Goal: Book appointment/travel/reservation

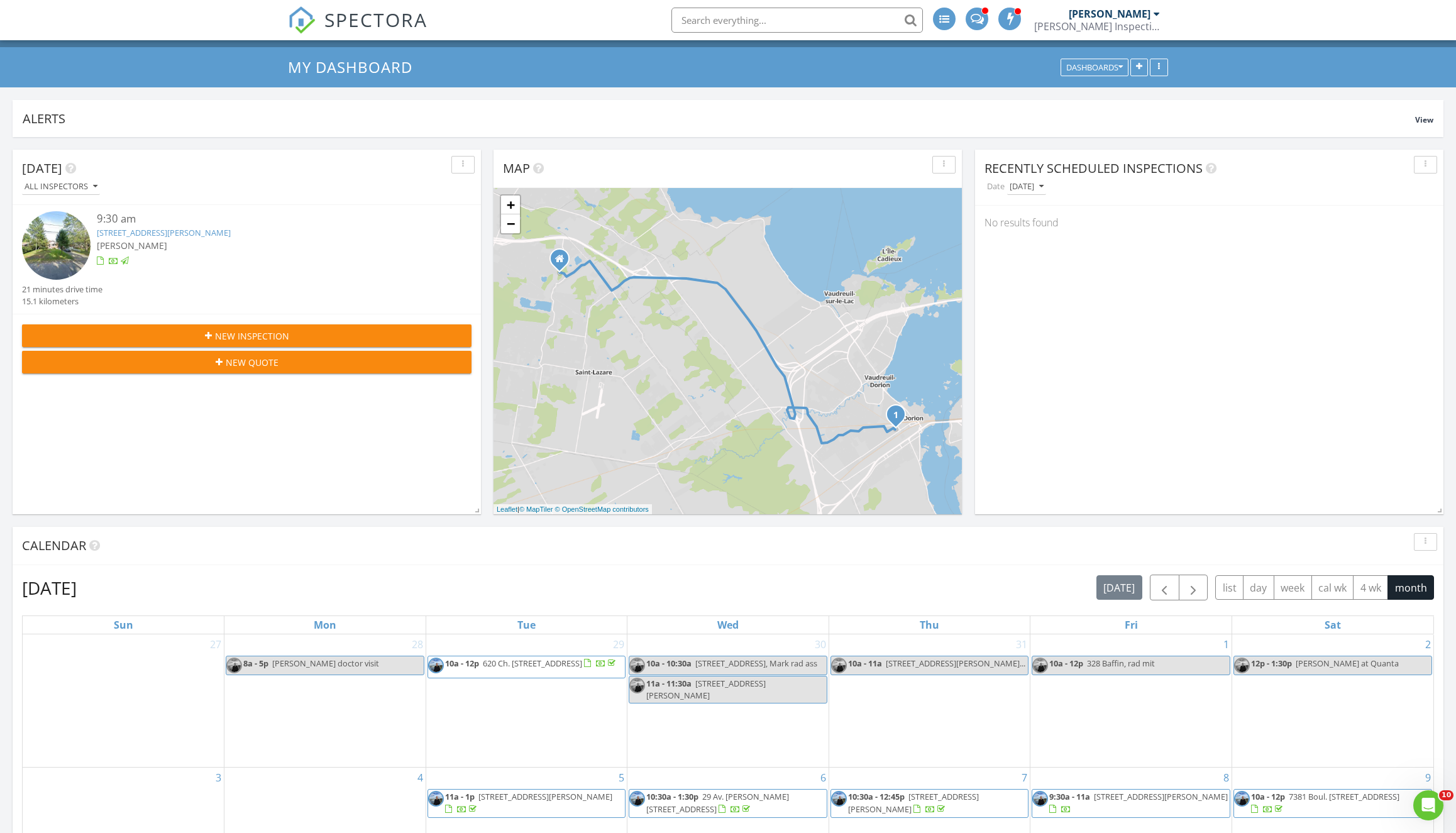
scroll to position [39, 0]
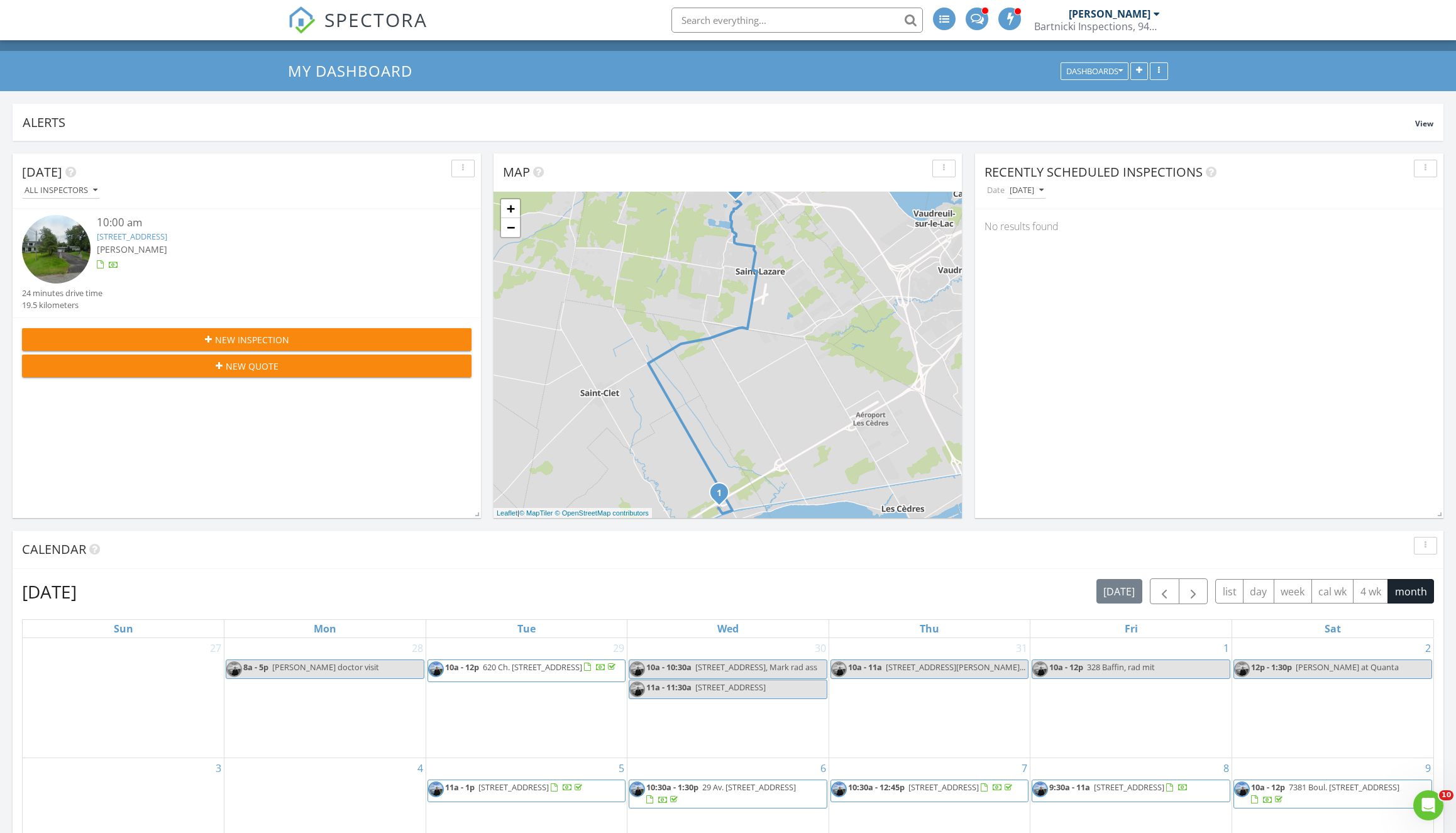
scroll to position [35, 0]
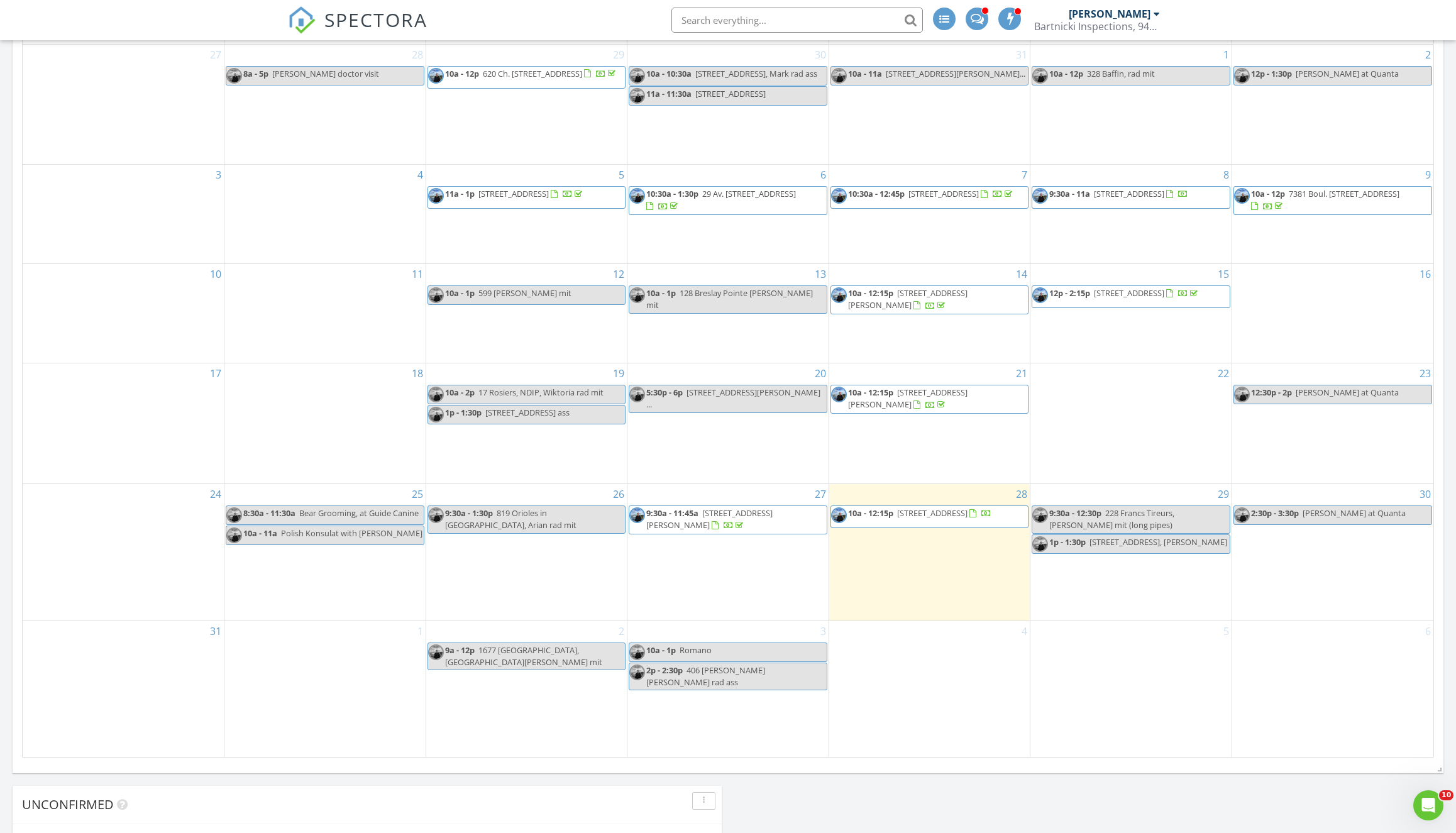
scroll to position [627, 0]
click at [1287, 515] on div "30 2:30p - 3:30p Caroline at Quanta" at bounding box center [1333, 554] width 202 height 136
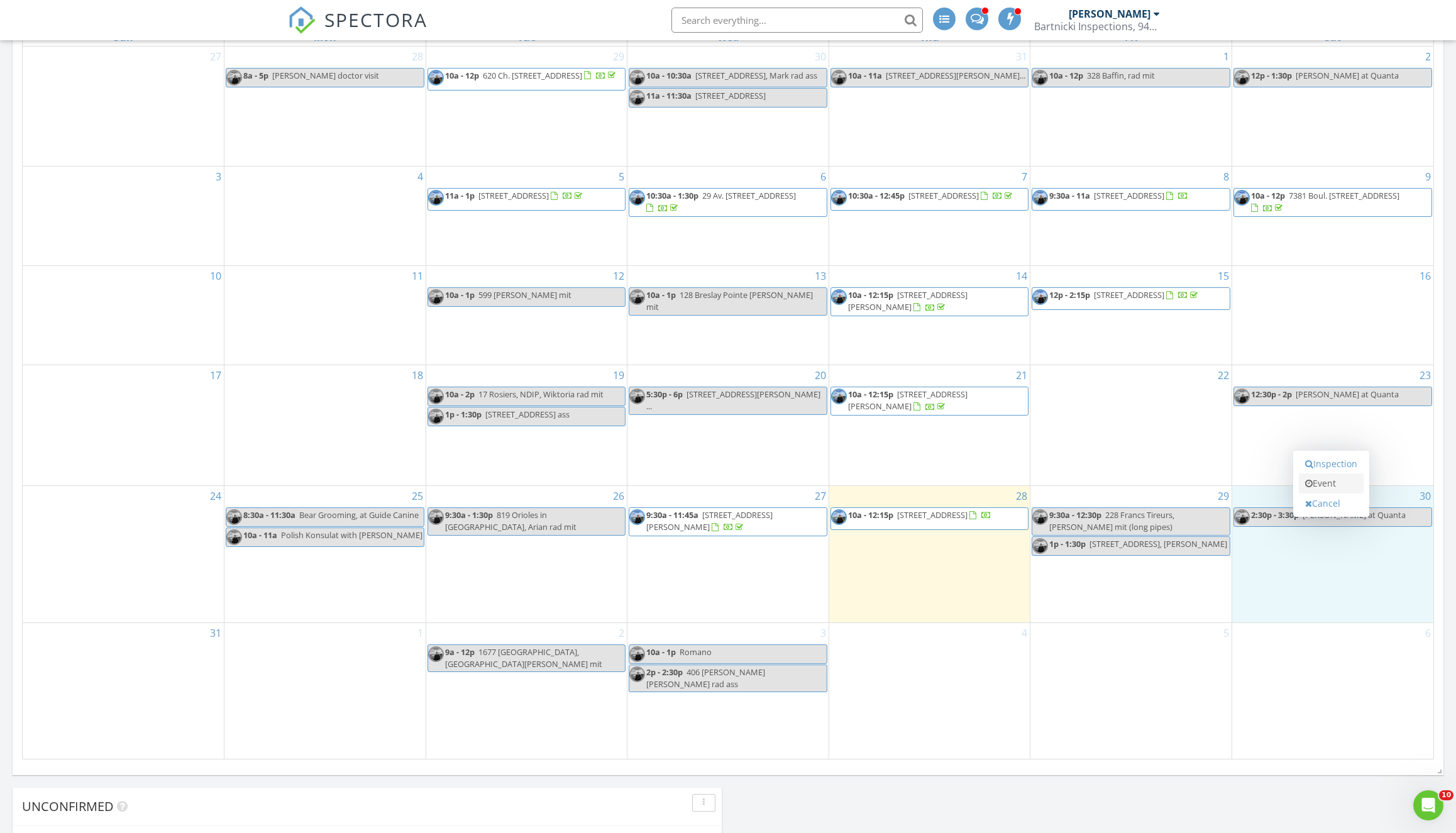
click at [1328, 484] on link "Event" at bounding box center [1331, 483] width 65 height 21
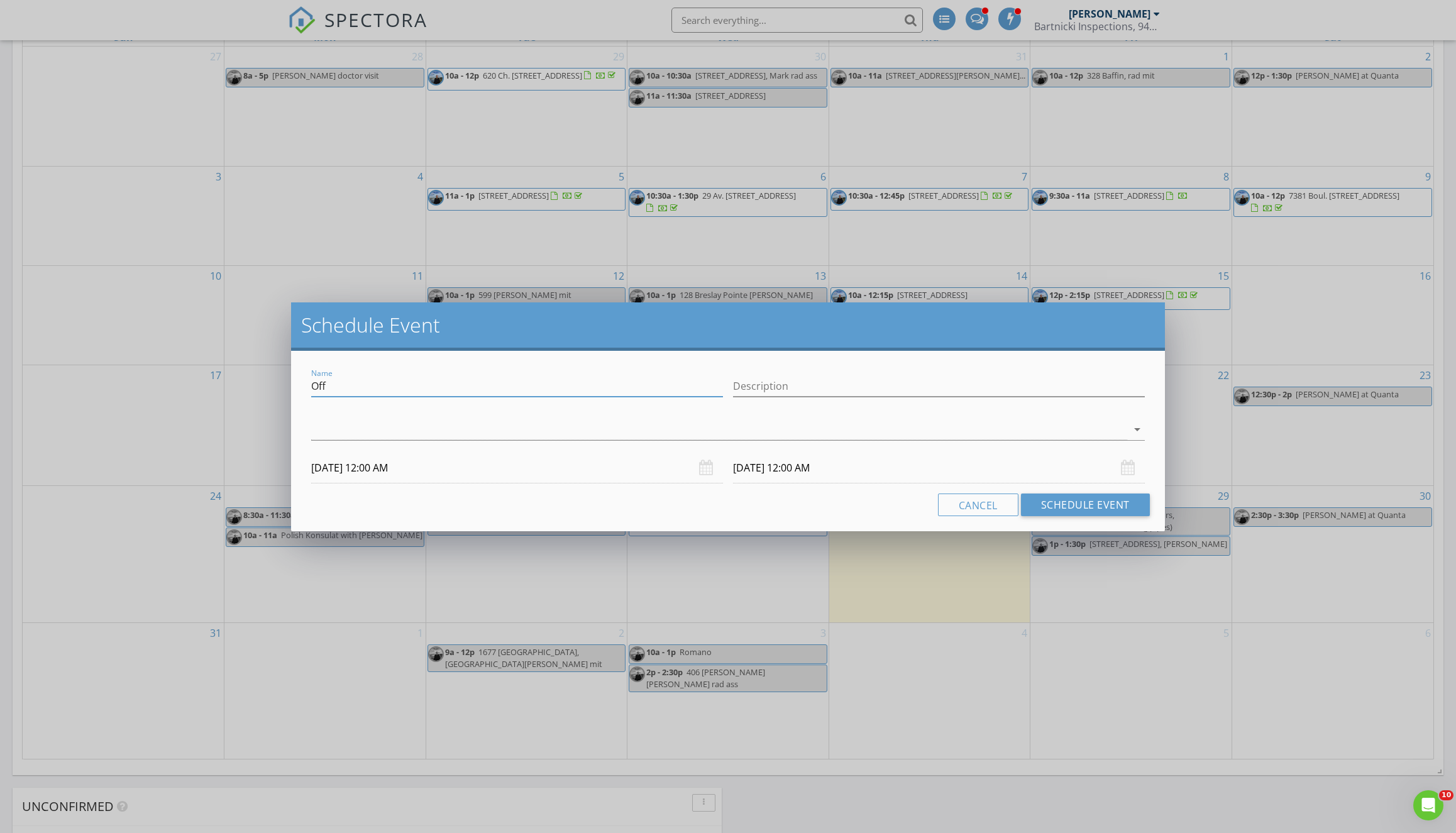
drag, startPoint x: 368, startPoint y: 386, endPoint x: 298, endPoint y: 381, distance: 70.2
click at [298, 381] on div "Name Off Description arrow_drop_down 08/30/2025 12:00 AM 08/31/2025 12:00 AM Ca…" at bounding box center [728, 441] width 874 height 180
paste input "2278 rue des arlequins in Vaudreuil-Dorion"
type input "2278 rue des arlequins in Vaudreuil-Dorion, Erika rad ass"
click at [319, 423] on div at bounding box center [719, 429] width 816 height 21
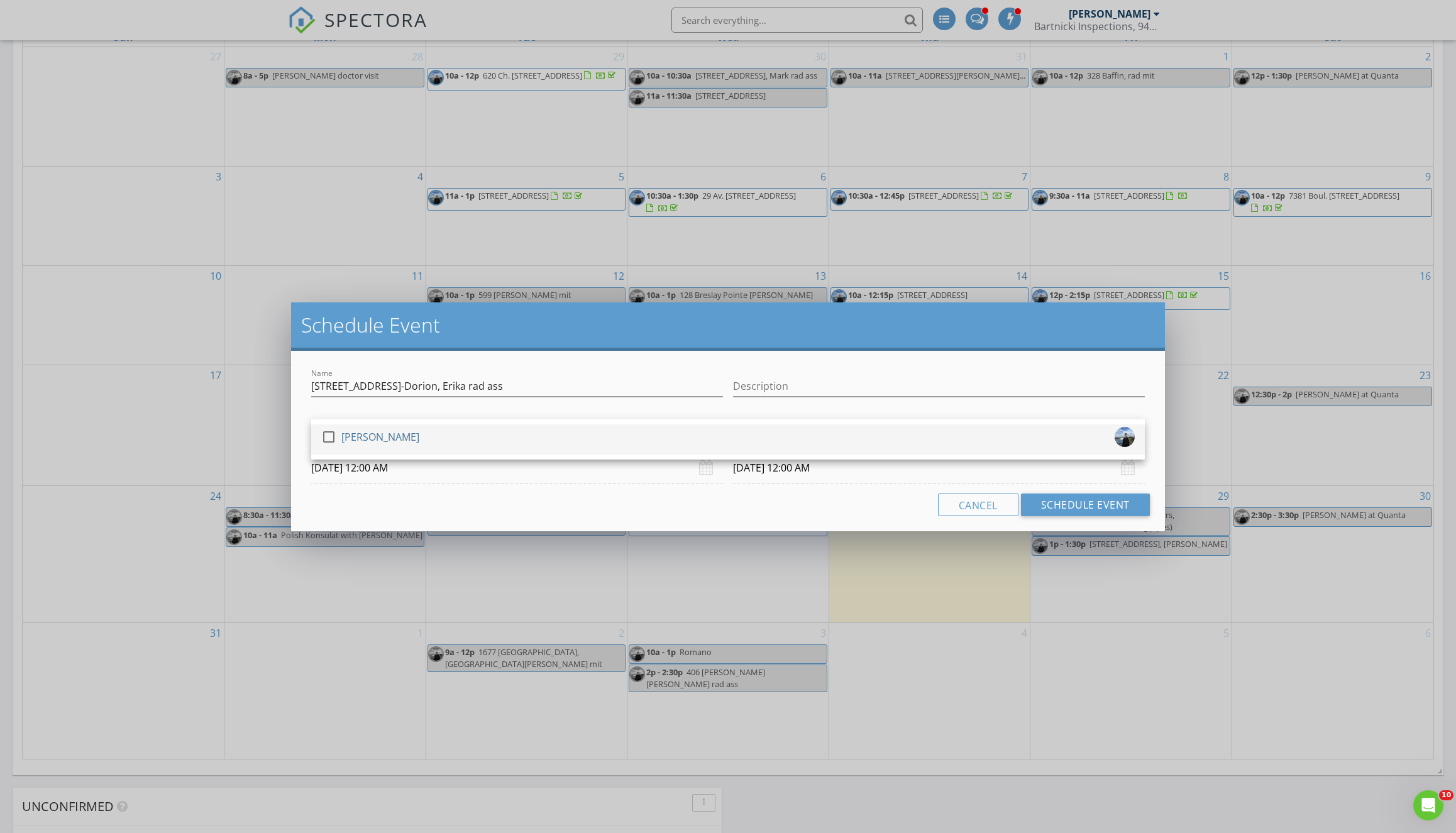
click at [325, 435] on div at bounding box center [329, 437] width 21 height 21
click at [457, 476] on input "08/30/2025 12:00 AM" at bounding box center [517, 467] width 412 height 31
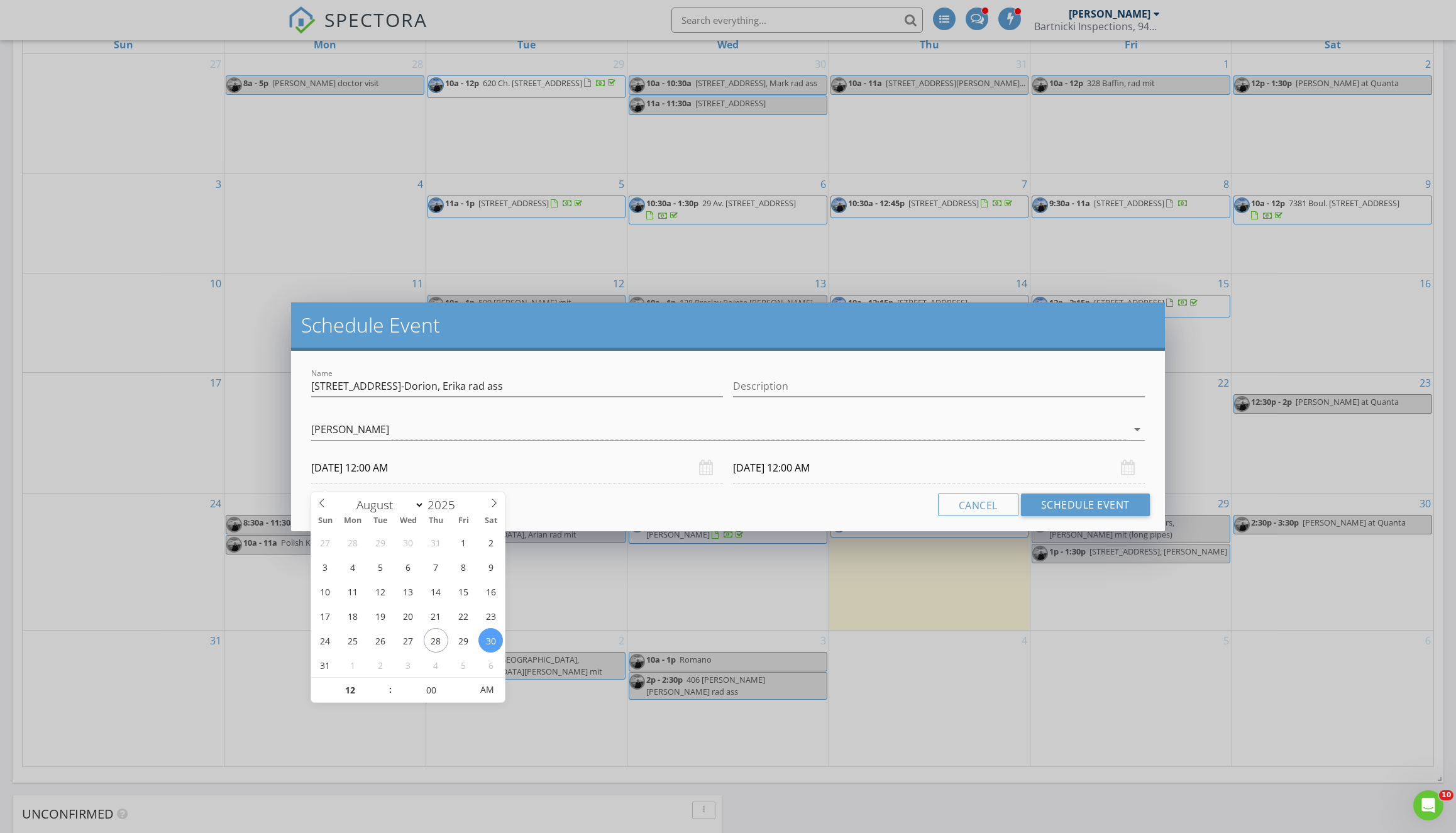
scroll to position [621, 0]
type input "01"
type input "08/30/2025 1:00 AM"
click at [385, 682] on span at bounding box center [385, 682] width 9 height 12
type input "02"
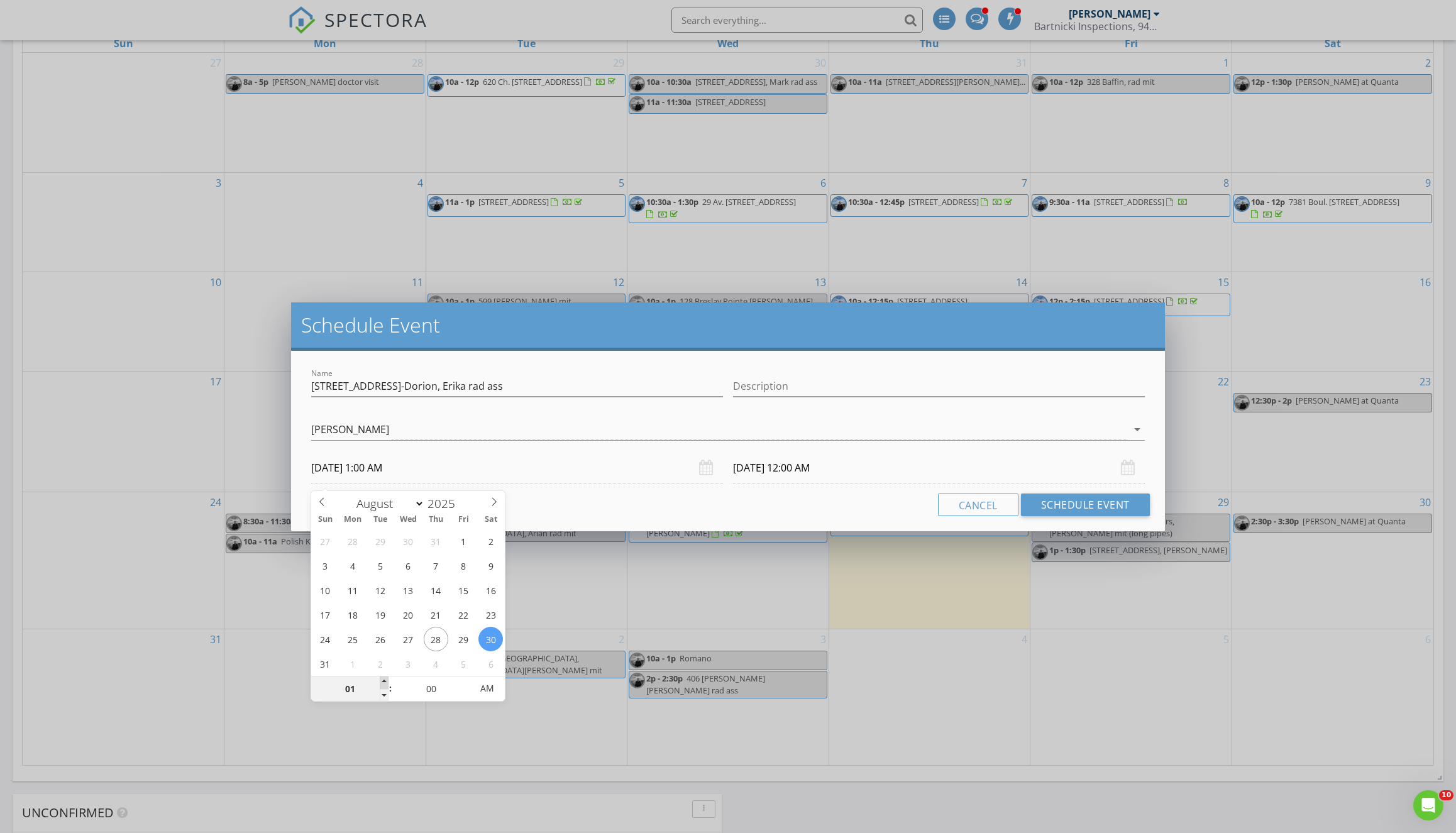
type input "08/30/2025 2:00 AM"
click at [385, 682] on span at bounding box center [385, 682] width 9 height 12
type input "08/31/2025 2:00 AM"
type input "01"
type input "08/30/2025 1:00 AM"
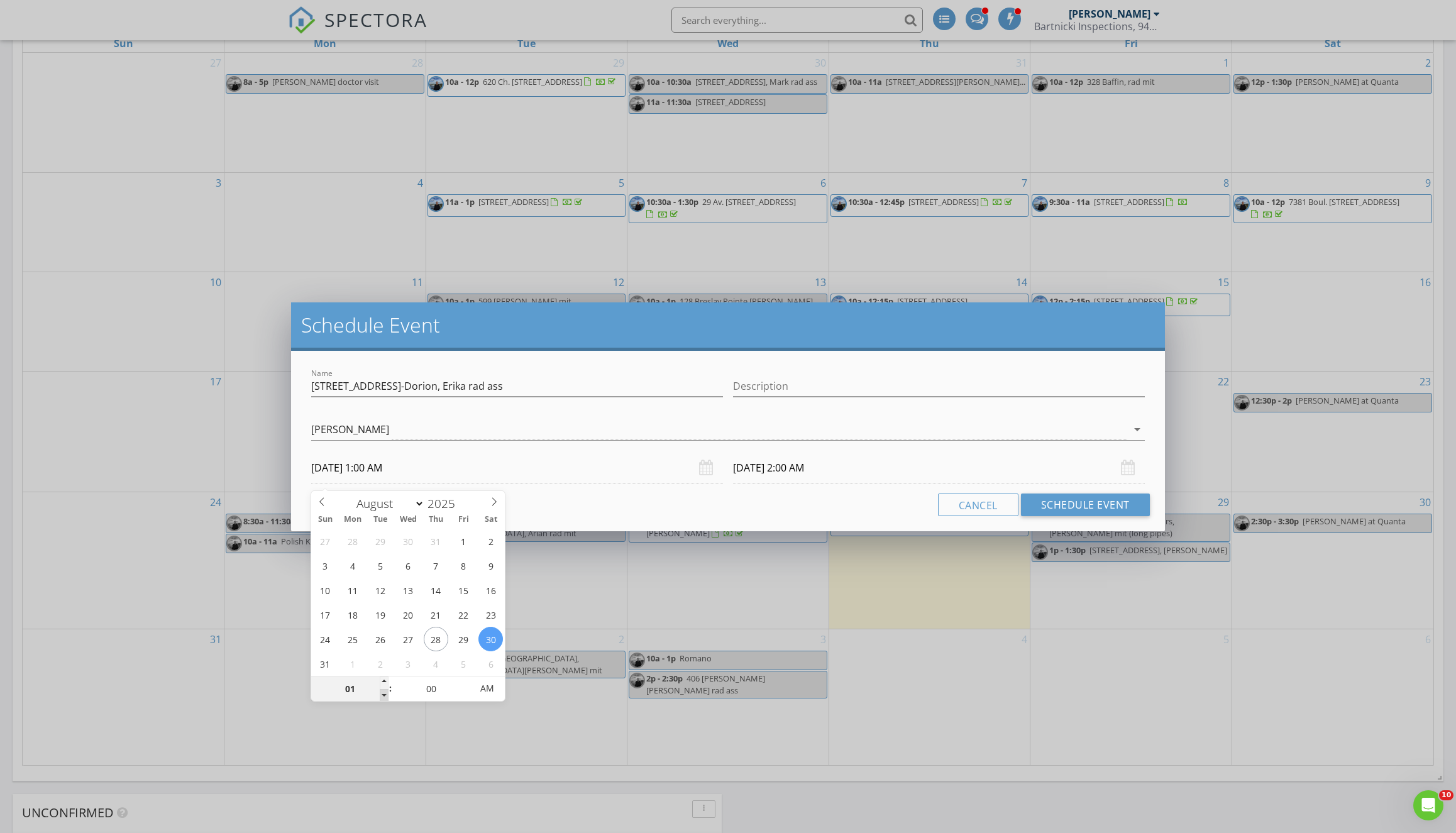
click at [383, 698] on span at bounding box center [385, 695] width 9 height 12
type input "08/31/2025 1:00 AM"
type input "05"
type input "08/30/2025 1:05 AM"
click at [465, 680] on span at bounding box center [466, 682] width 9 height 12
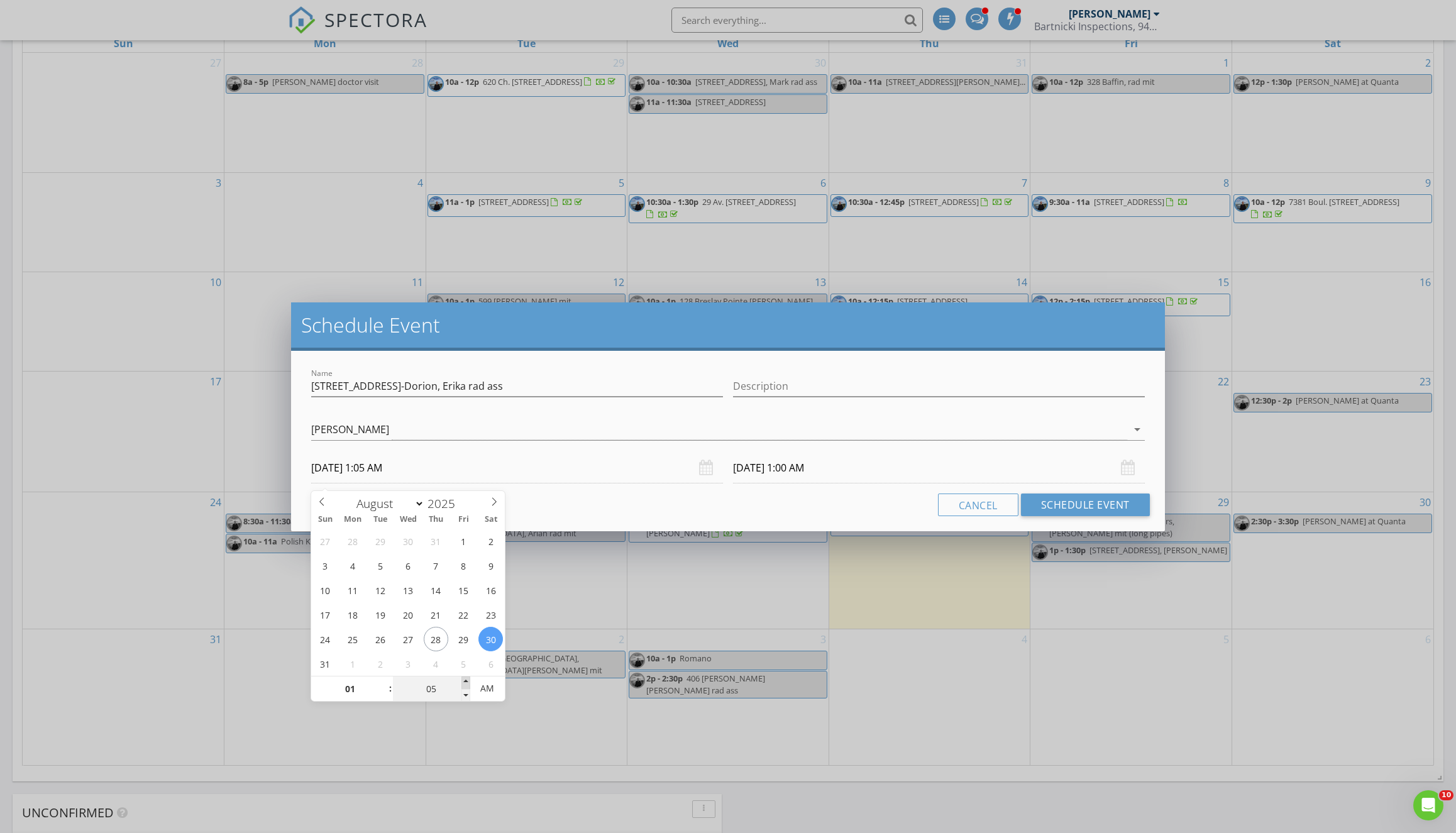
type input "10"
type input "08/30/2025 1:10 AM"
click at [465, 680] on span at bounding box center [466, 682] width 9 height 12
type input "15"
type input "08/30/2025 1:15 AM"
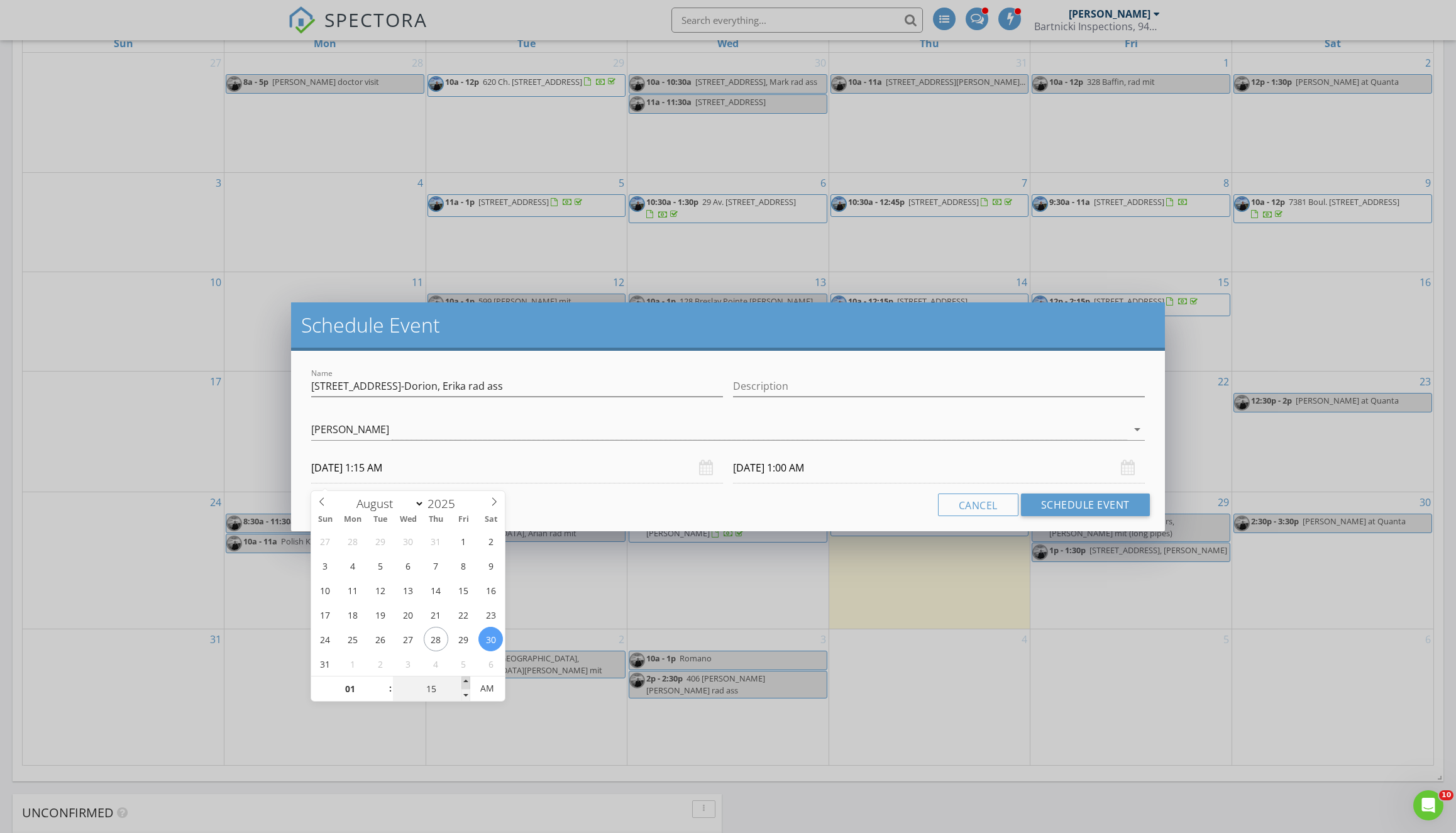
click at [465, 680] on span at bounding box center [466, 682] width 9 height 12
type input "20"
type input "08/30/2025 1:20 AM"
click at [465, 680] on span at bounding box center [466, 682] width 9 height 12
type input "25"
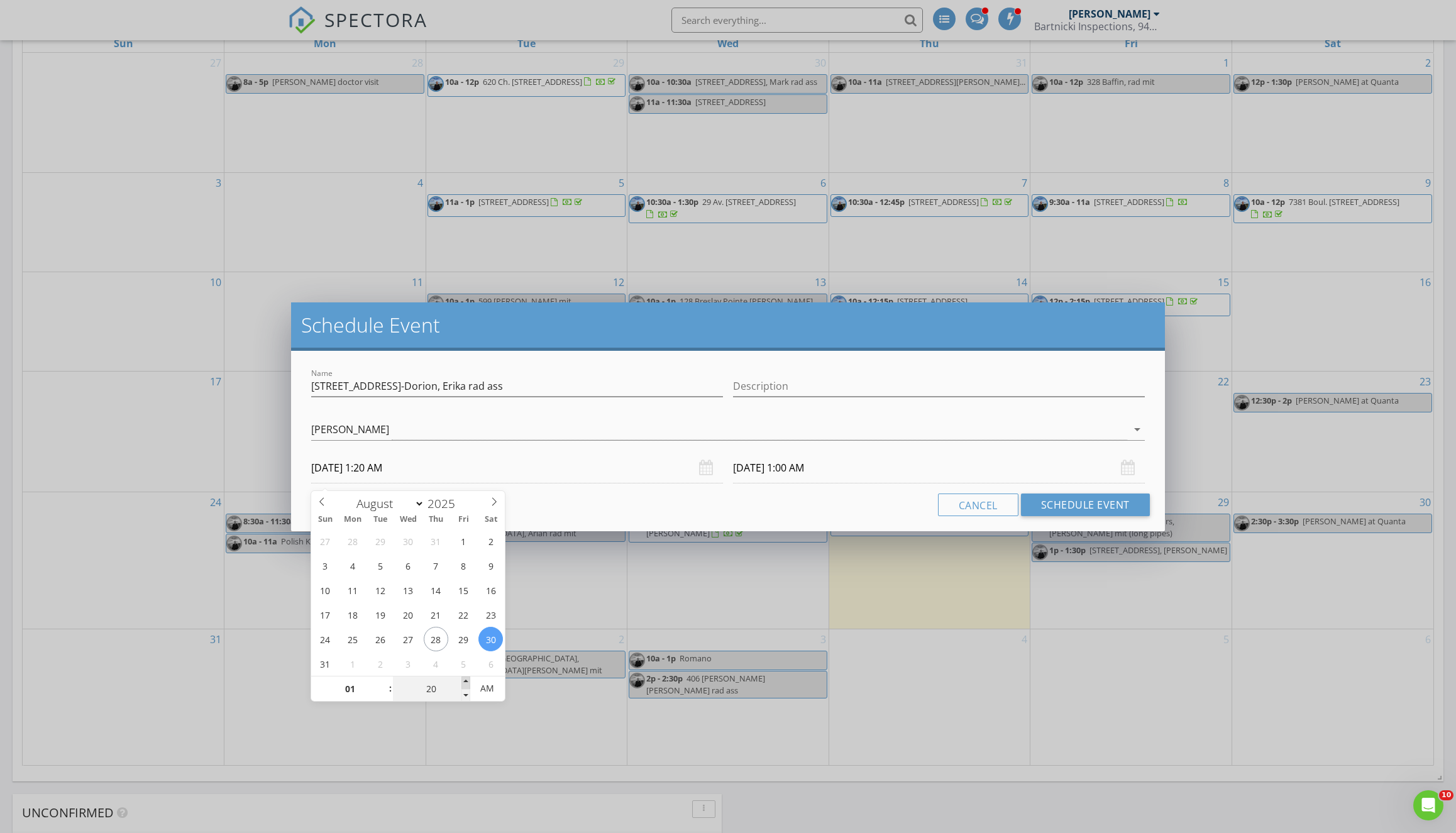
type input "08/30/2025 1:25 AM"
click at [465, 680] on span at bounding box center [466, 682] width 9 height 12
type input "30"
type input "08/30/2025 1:30 AM"
click at [465, 680] on span at bounding box center [466, 682] width 9 height 12
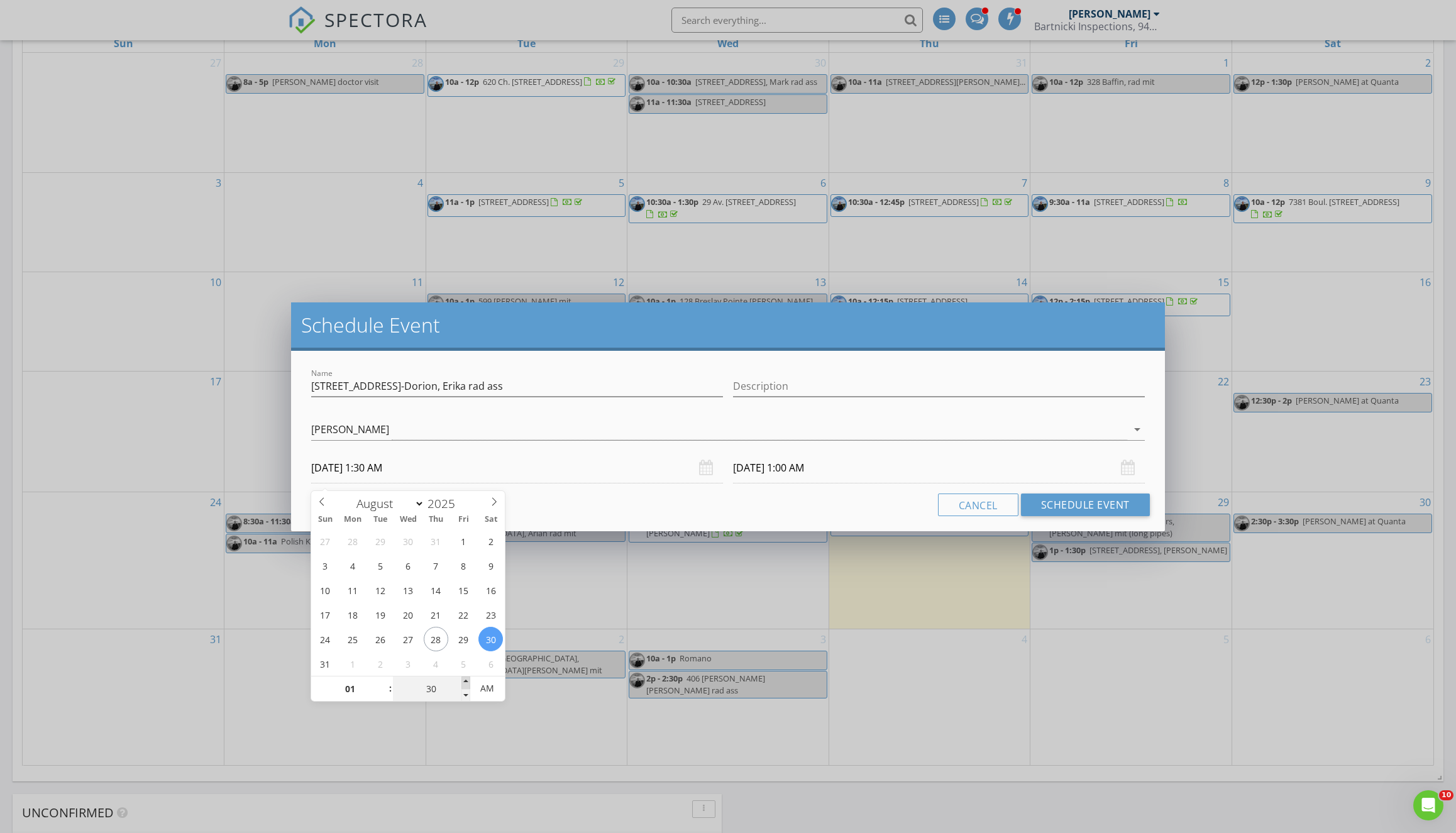
type input "35"
type input "08/30/2025 1:35 AM"
click at [465, 680] on span at bounding box center [466, 682] width 9 height 12
type input "40"
type input "08/30/2025 1:40 AM"
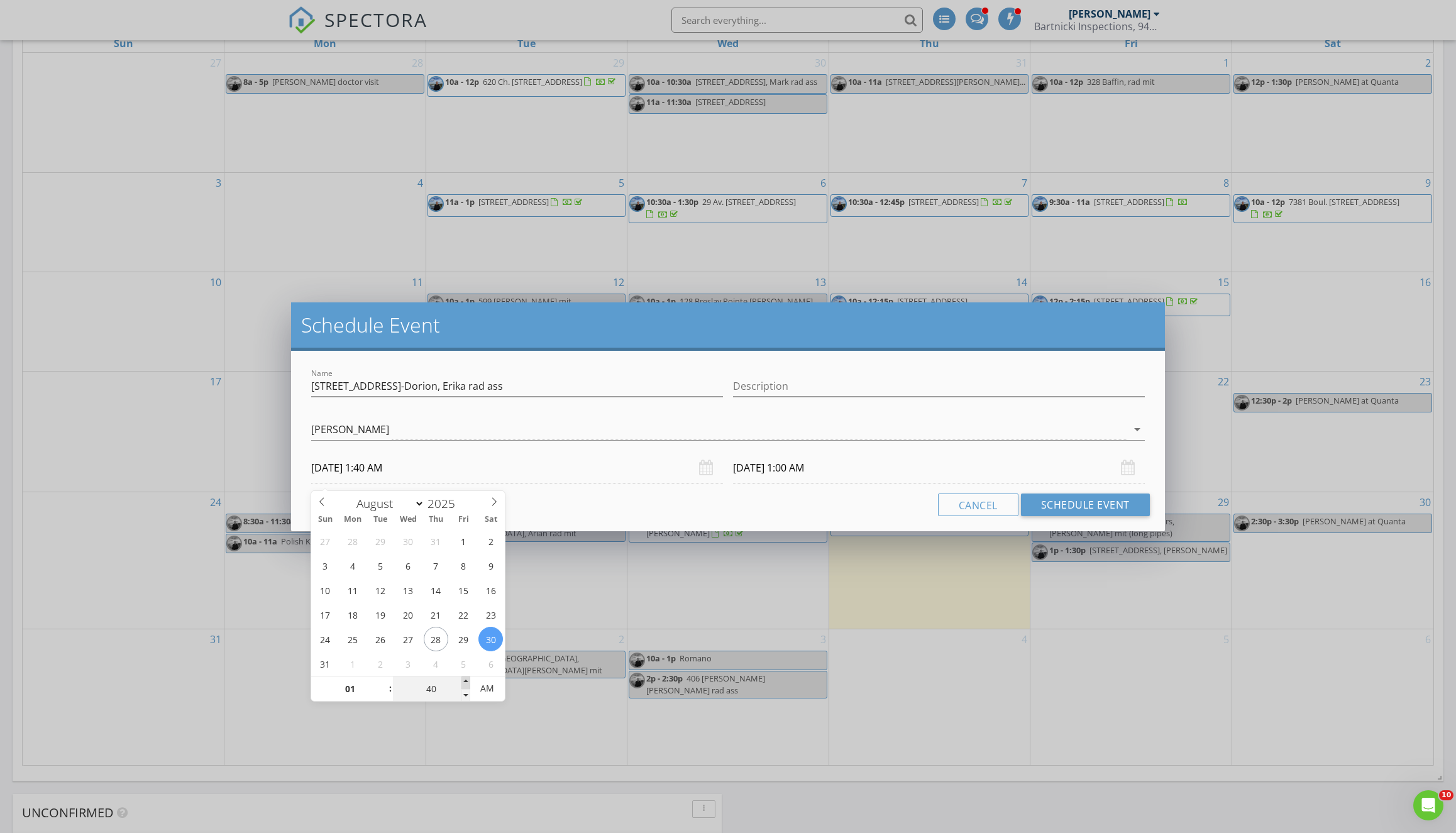
click at [465, 680] on span at bounding box center [466, 682] width 9 height 12
type input "08/31/2025 1:40 AM"
type input "45"
type input "08/30/2025 1:45 AM"
click at [465, 680] on span at bounding box center [466, 682] width 9 height 12
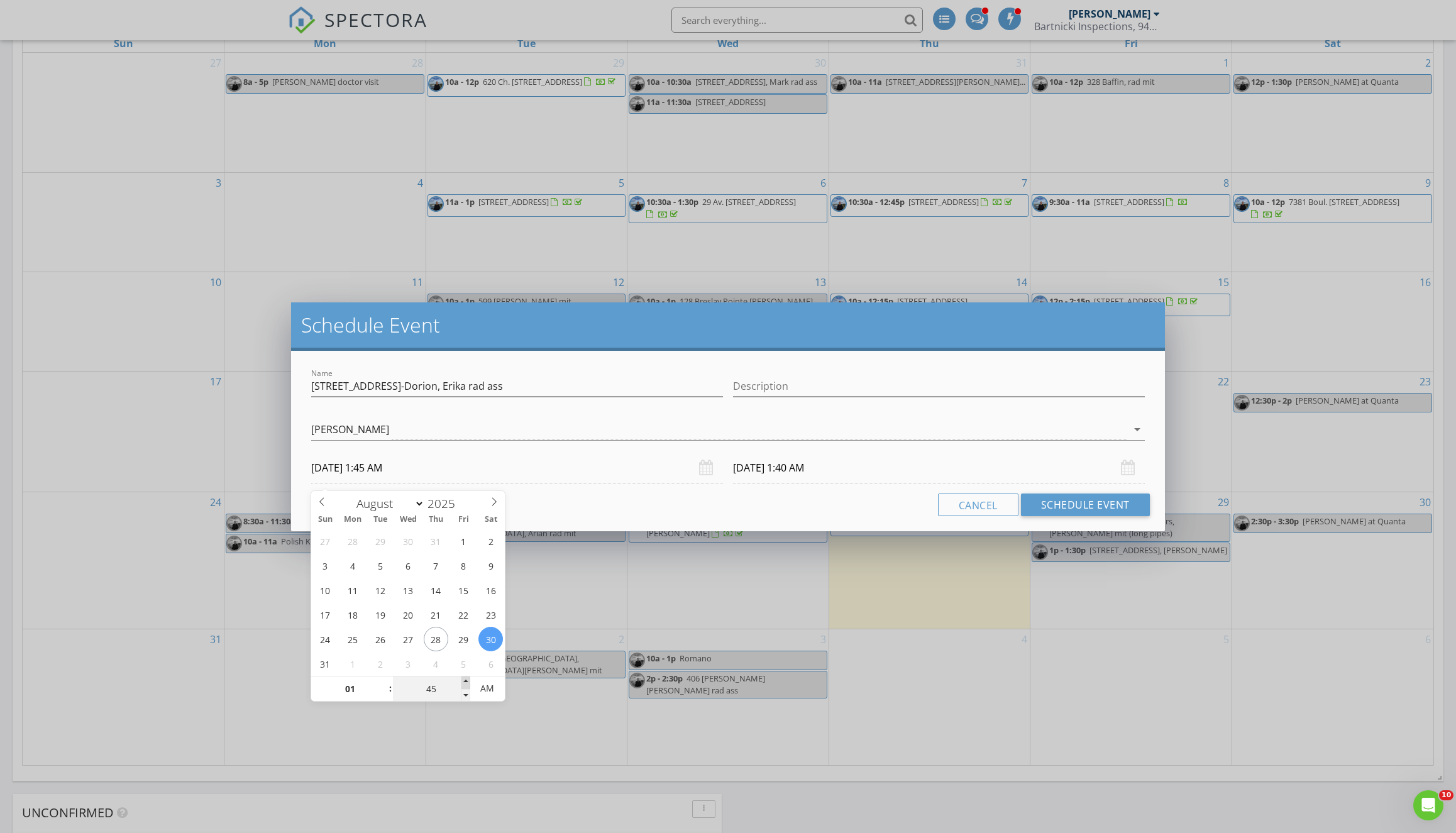
type input "08/31/2025 1:45 AM"
type input "08/30/2025 1:45 PM"
click at [849, 469] on input "08/31/2025 1:45 PM" at bounding box center [939, 467] width 412 height 31
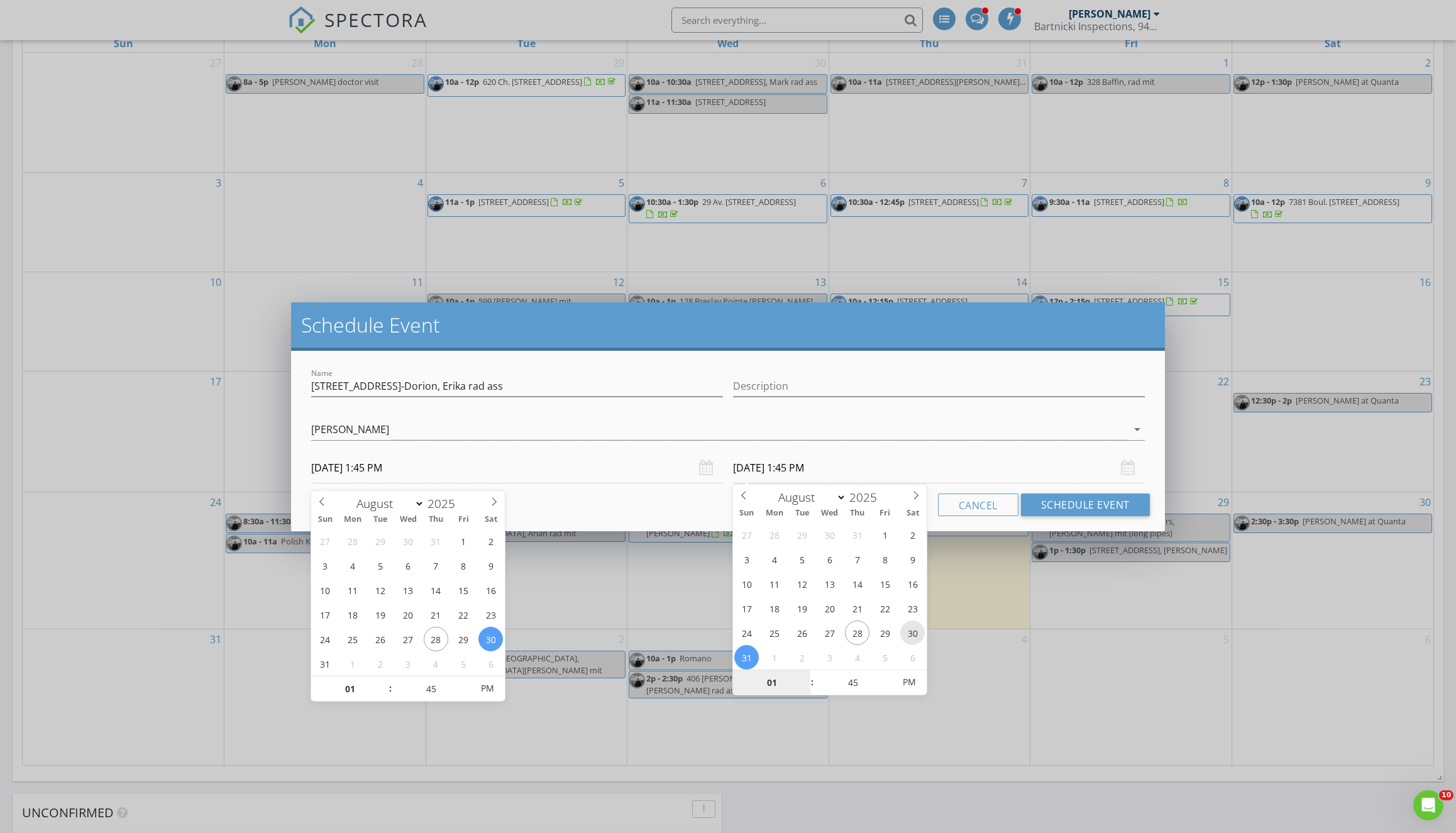
type input "08/30/2025 1:45 PM"
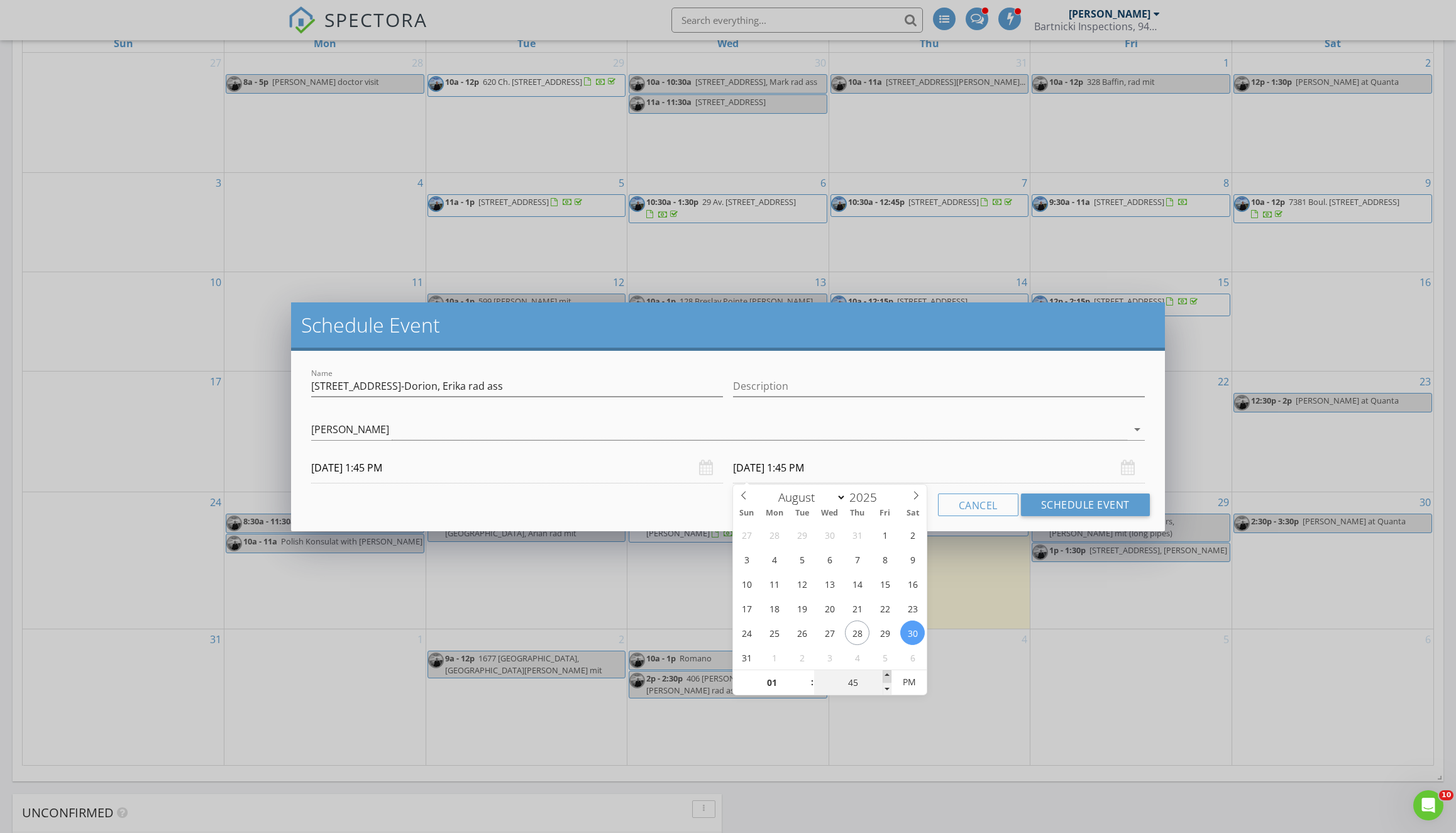
type input "50"
type input "08/30/2025 1:50 PM"
click at [886, 674] on span at bounding box center [888, 676] width 9 height 12
type input "55"
type input "08/30/2025 1:55 PM"
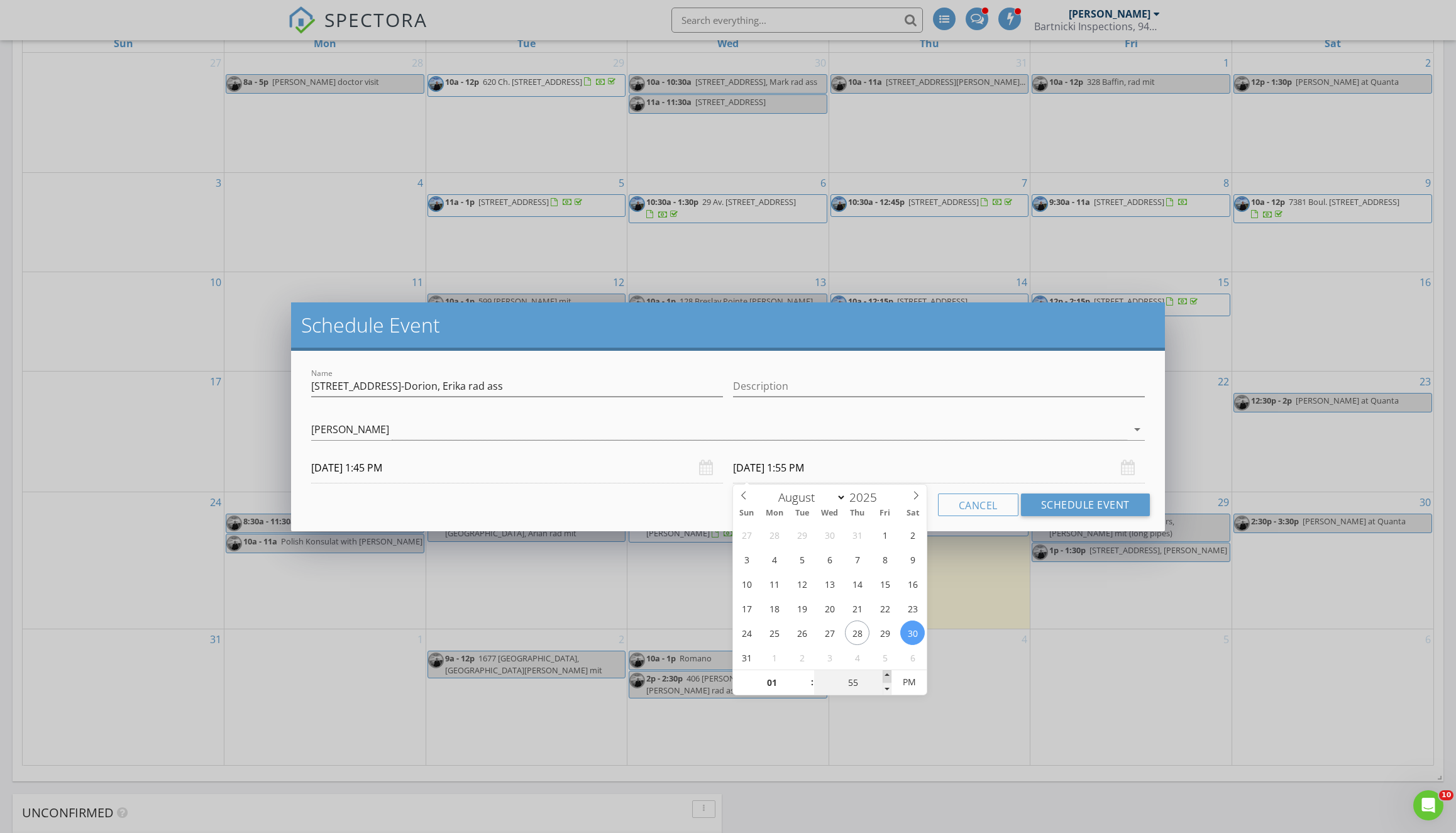
click at [886, 674] on span at bounding box center [888, 676] width 9 height 12
type input "02"
type input "00"
type input "08/30/2025 2:00 PM"
click at [886, 674] on span at bounding box center [888, 676] width 9 height 12
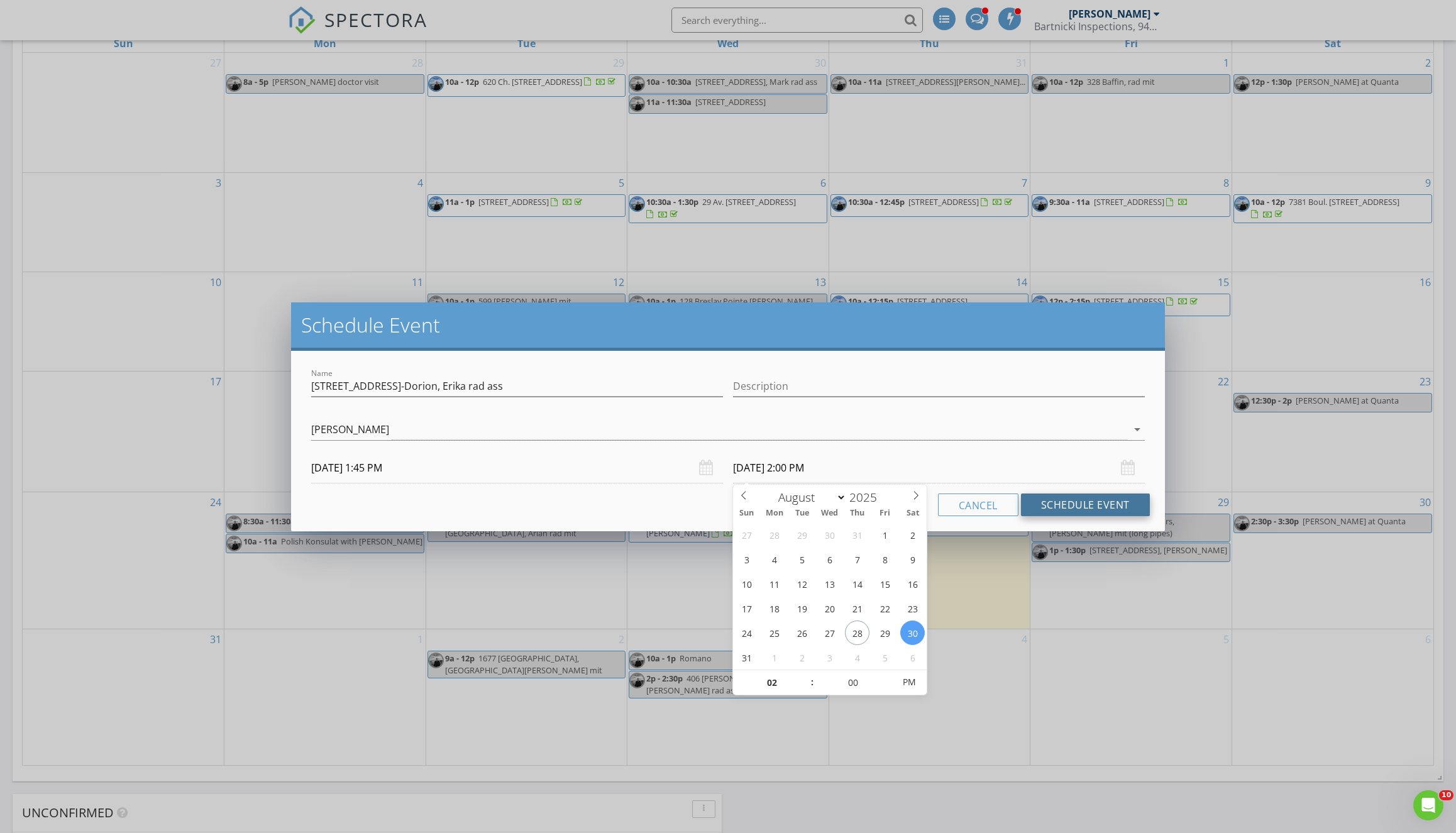
click at [1107, 505] on button "Schedule Event" at bounding box center [1086, 504] width 128 height 22
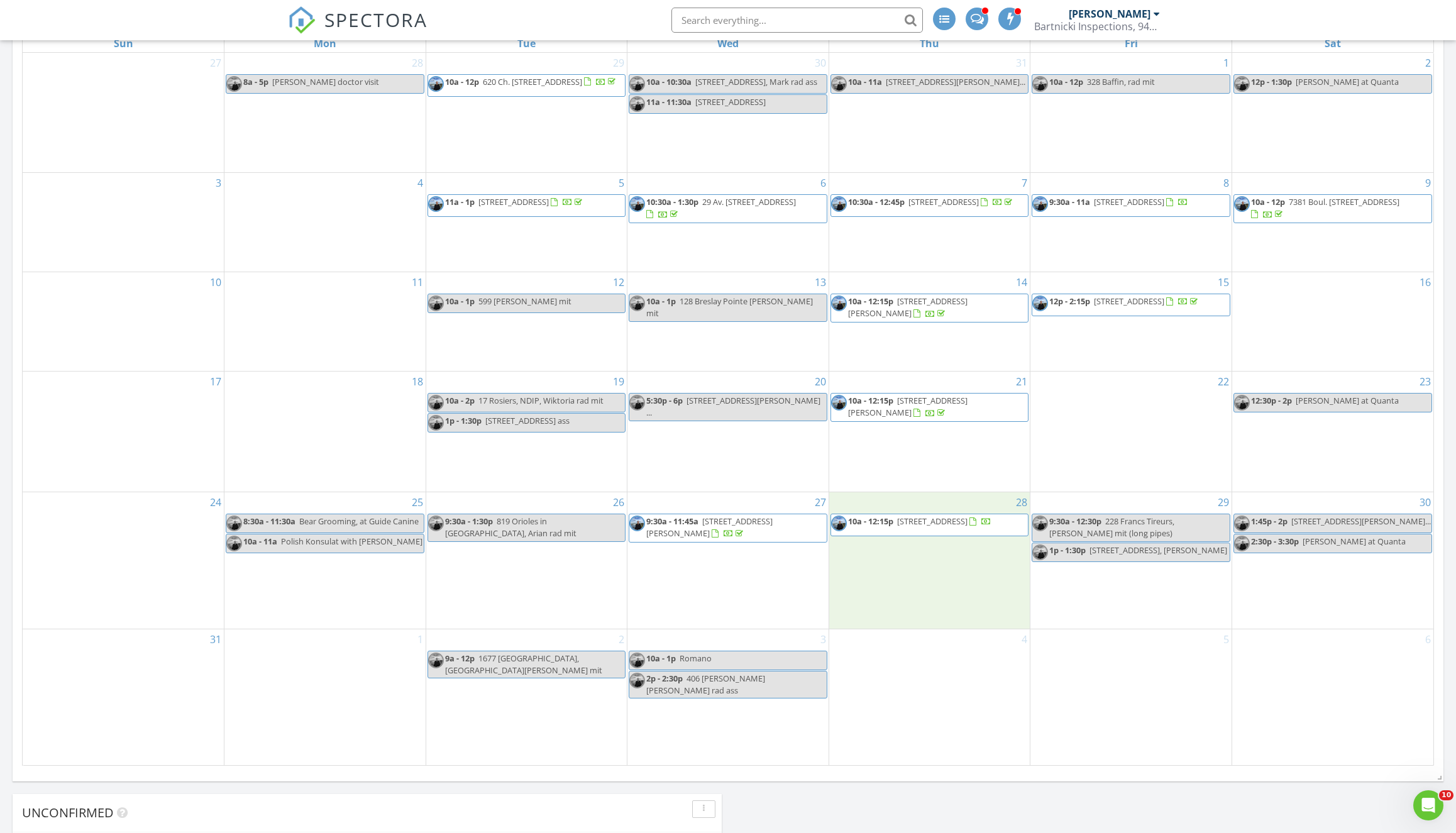
click at [895, 597] on div "28 10a - 12:15p 36 Rue Darnis, Coteau-du-Lac J0P 1B0" at bounding box center [931, 560] width 202 height 136
click at [928, 565] on link "Event" at bounding box center [928, 562] width 65 height 21
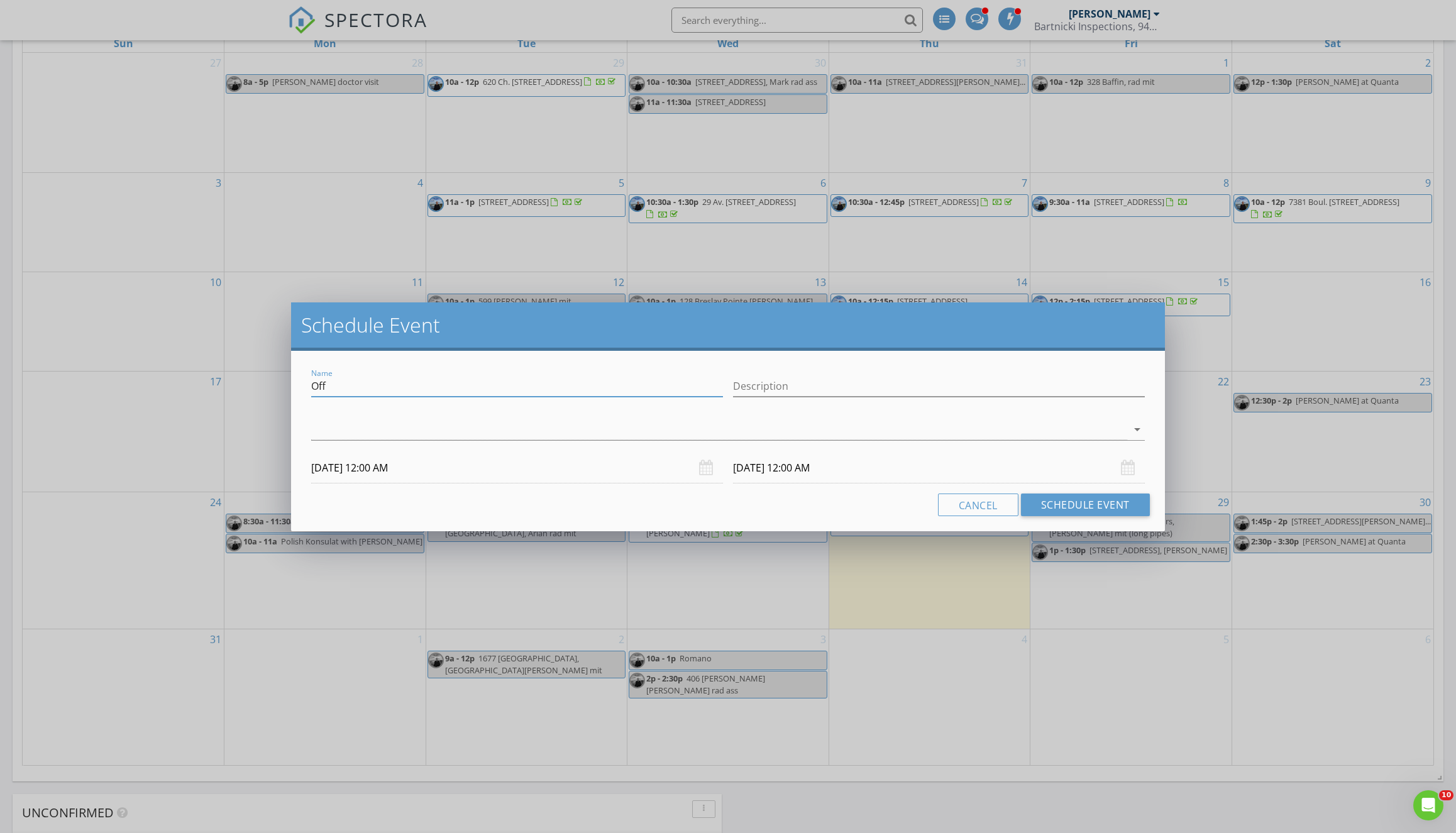
drag, startPoint x: 335, startPoint y: 384, endPoint x: 312, endPoint y: 384, distance: 23.0
click at [313, 384] on input "Off" at bounding box center [517, 385] width 412 height 21
paste input "281 chemin des Pommiers-Fleuris"
paste input "Très-Saint-Rédempteur"
type input "281 chemin des Pommiers-Fleuris,Très-Saint-Rédempteur, JS rad ass"
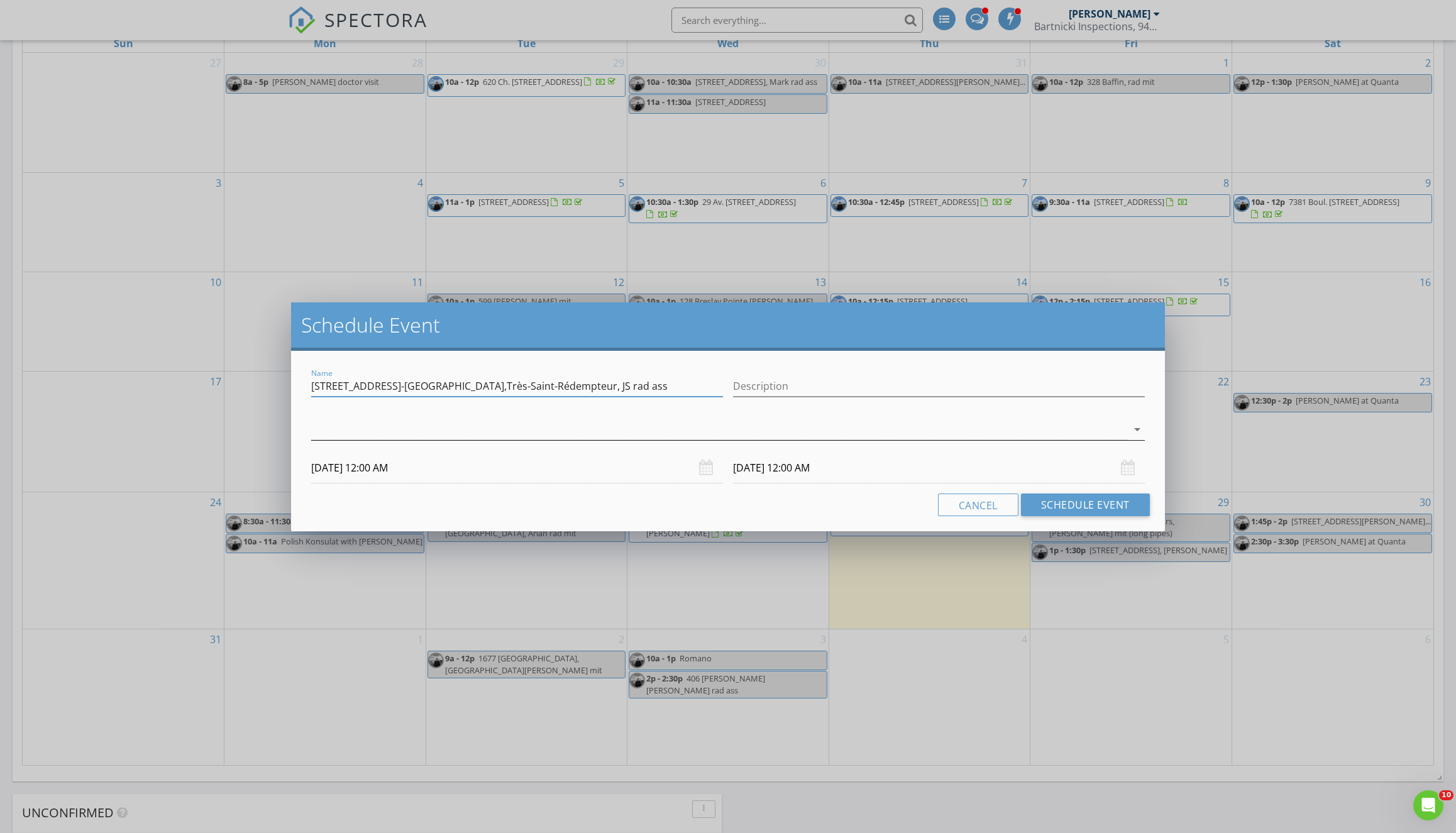
click at [331, 427] on div at bounding box center [719, 429] width 816 height 21
click at [327, 432] on div at bounding box center [329, 437] width 21 height 21
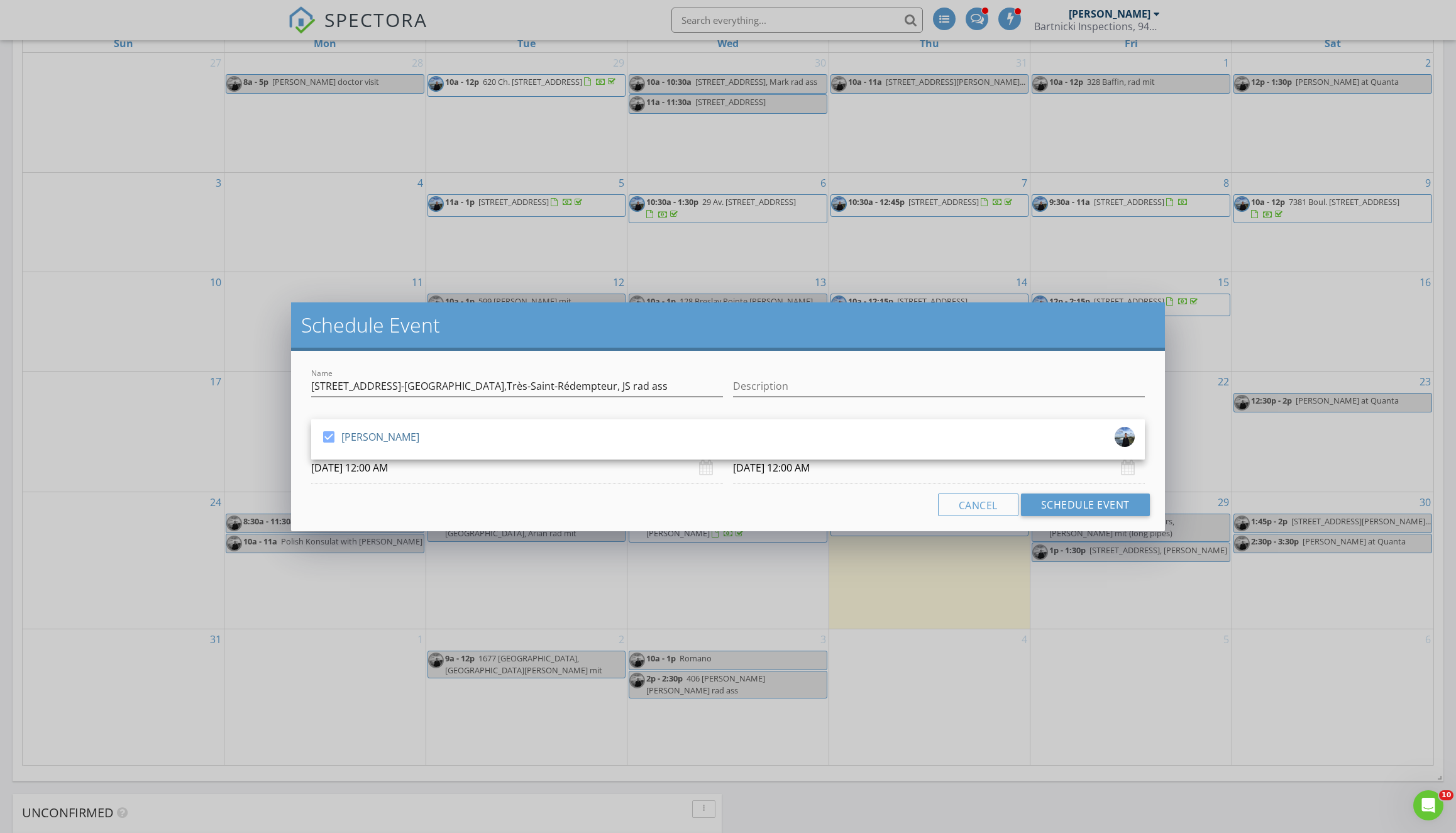
click at [463, 473] on input "08/28/2025 12:00 AM" at bounding box center [517, 467] width 412 height 31
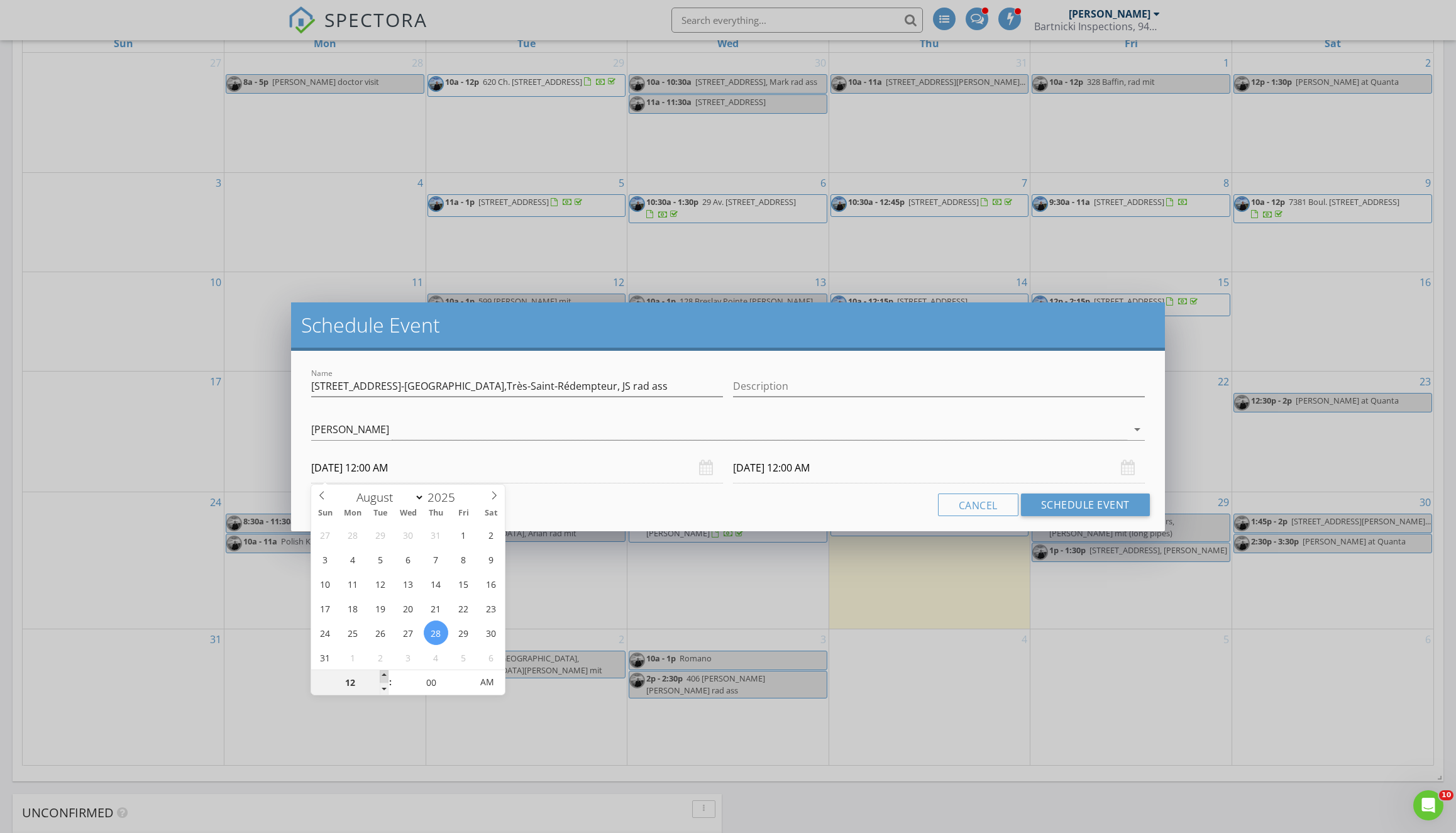
type input "01"
type input "08/28/2025 1:00 AM"
click at [386, 674] on span at bounding box center [385, 676] width 9 height 12
type input "02"
type input "08/28/2025 2:00 AM"
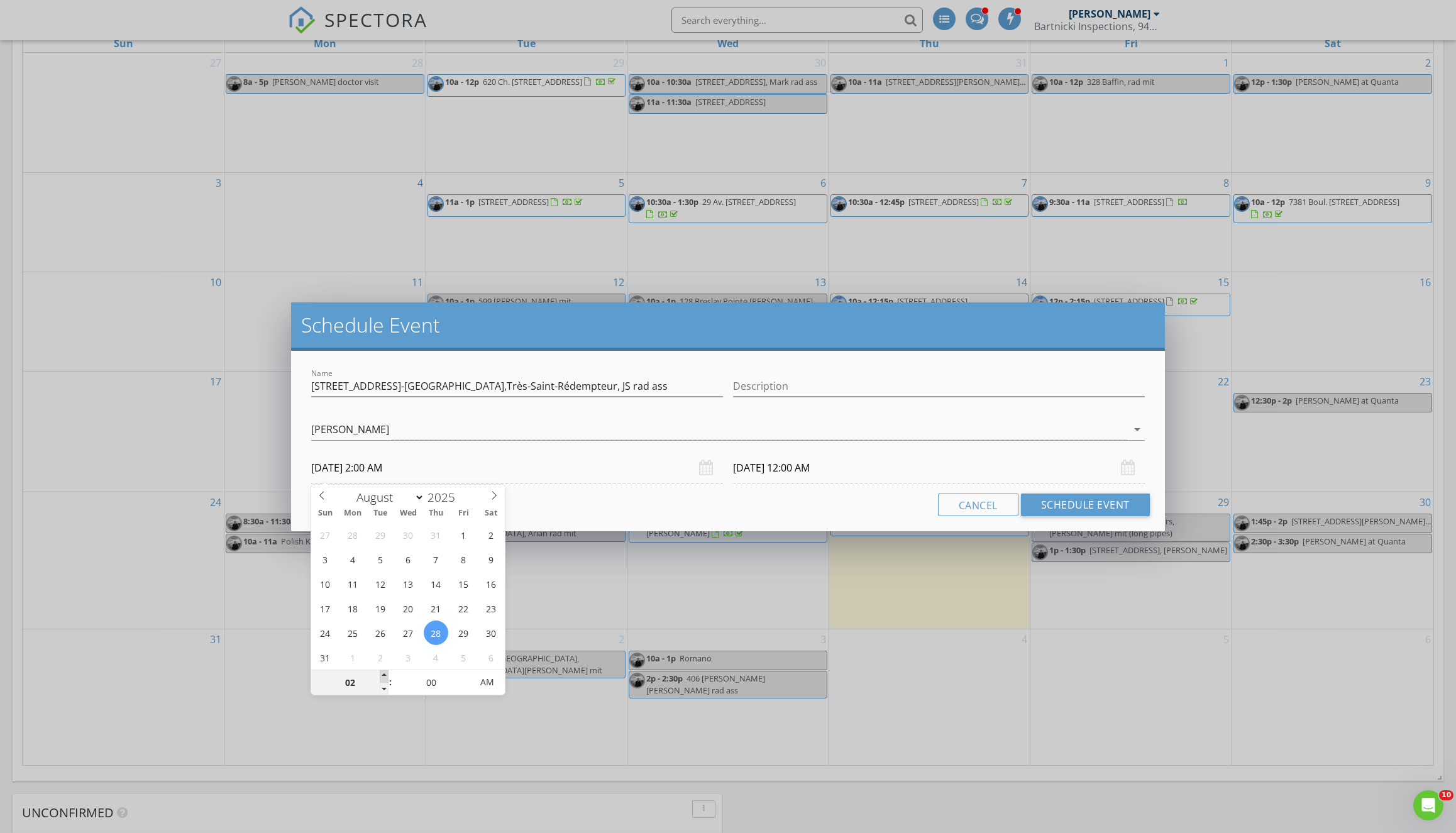
click at [386, 674] on span at bounding box center [385, 676] width 9 height 12
type input "03"
type input "08/28/2025 3:00 AM"
click at [386, 674] on span at bounding box center [385, 676] width 9 height 12
type input "03"
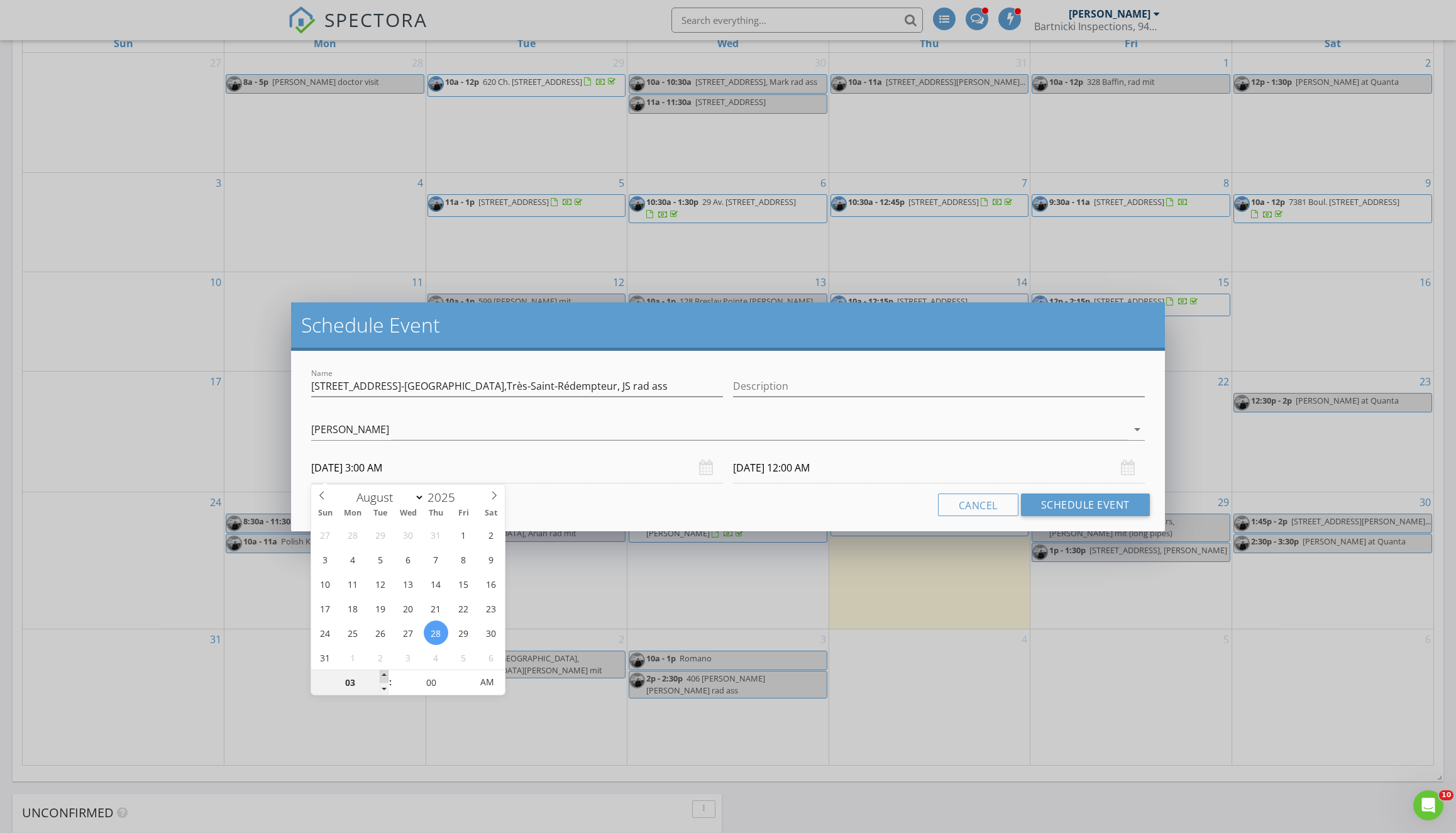
type input "08/29/2025 3:00 AM"
type input "04"
type input "08/28/2025 4:00 AM"
click at [386, 674] on span at bounding box center [385, 676] width 9 height 12
type input "04"
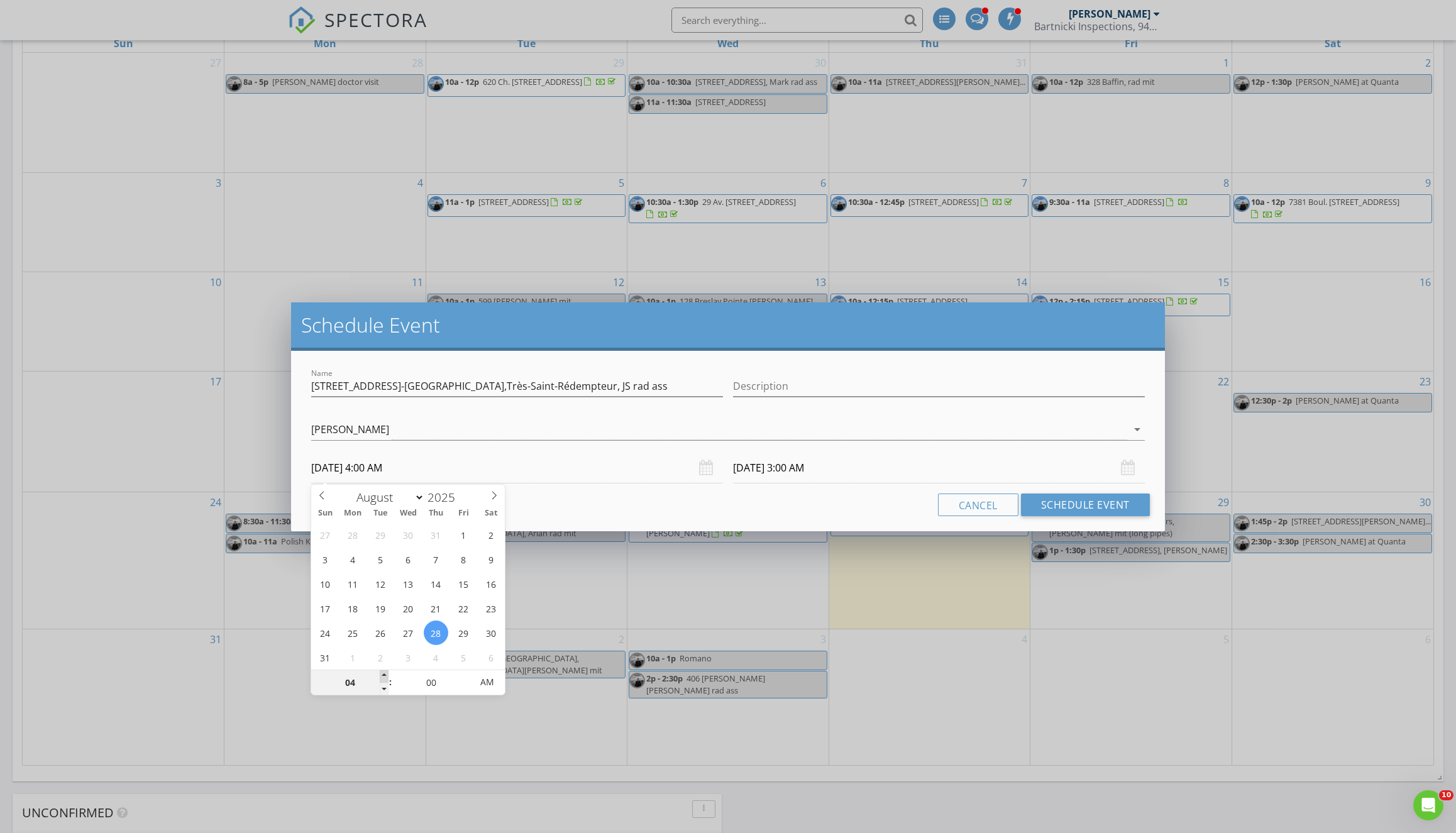
type input "08/29/2025 4:00 AM"
type input "05"
type input "08/28/2025 5:00 AM"
click at [386, 674] on span at bounding box center [385, 676] width 9 height 12
type input "05"
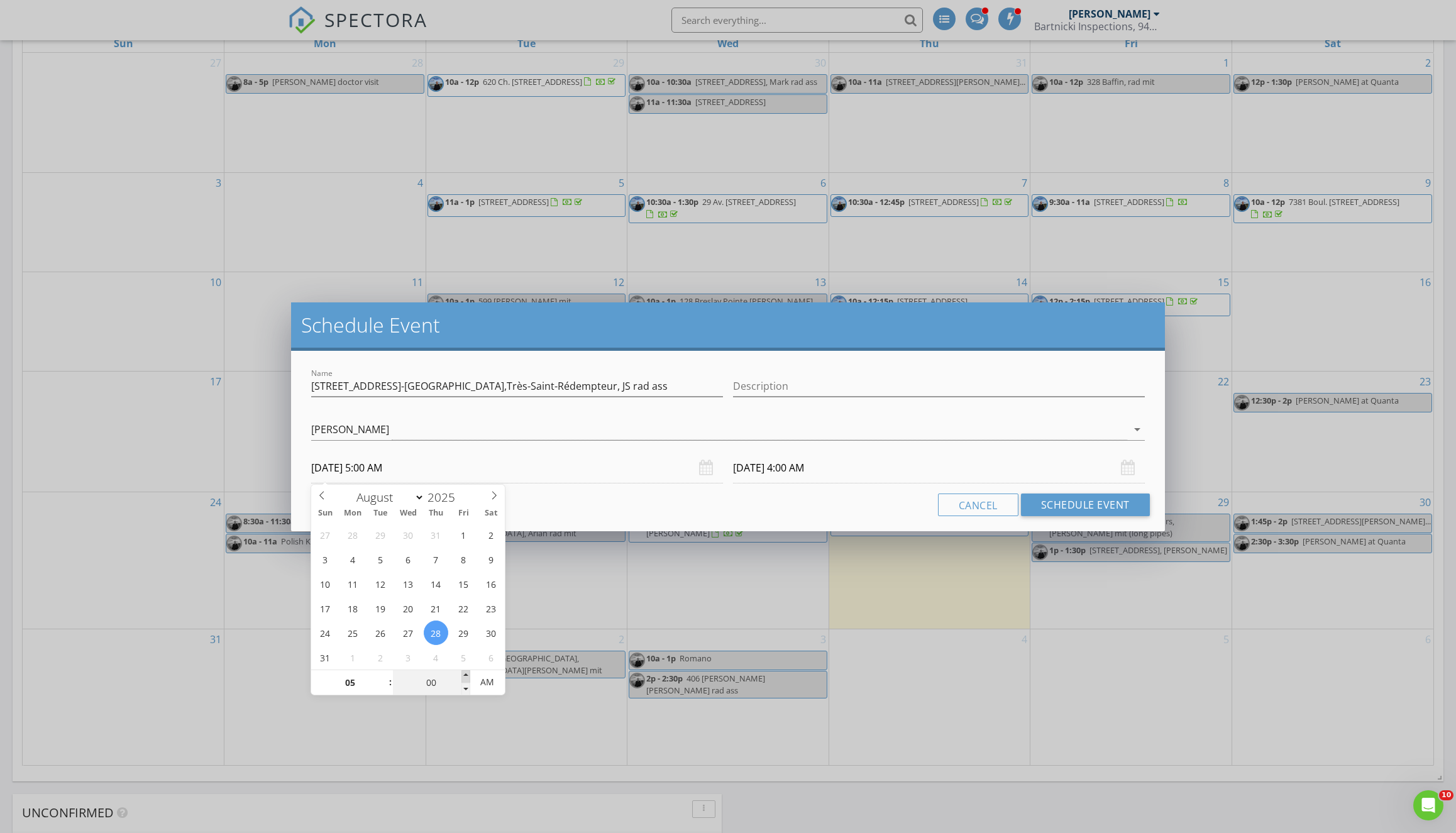
type input "08/29/2025 5:00 AM"
type input "08/28/2025 5:00 PM"
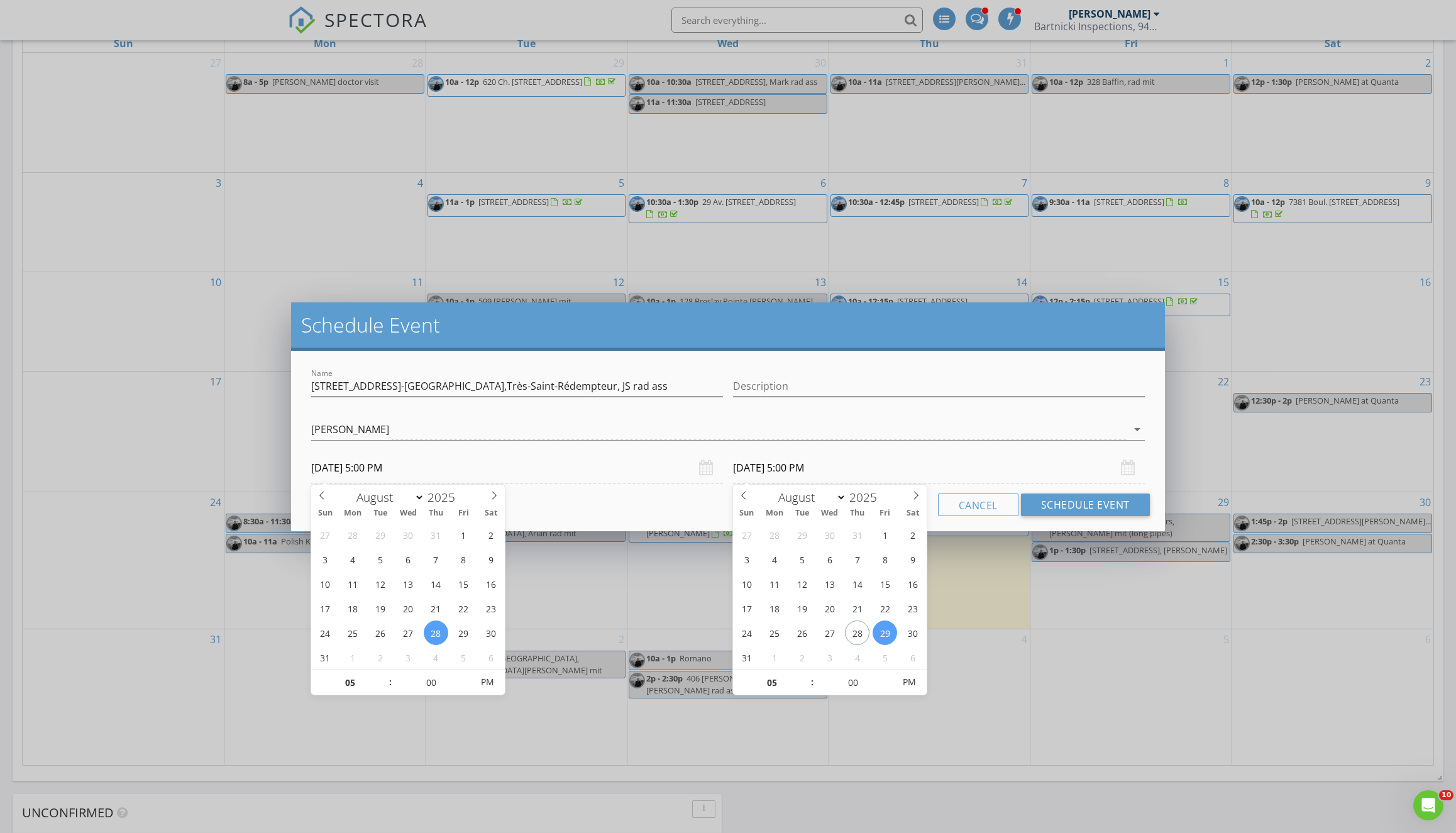
click at [806, 463] on input "08/29/2025 5:00 PM" at bounding box center [939, 467] width 412 height 31
type input "08/28/2025 5:00 PM"
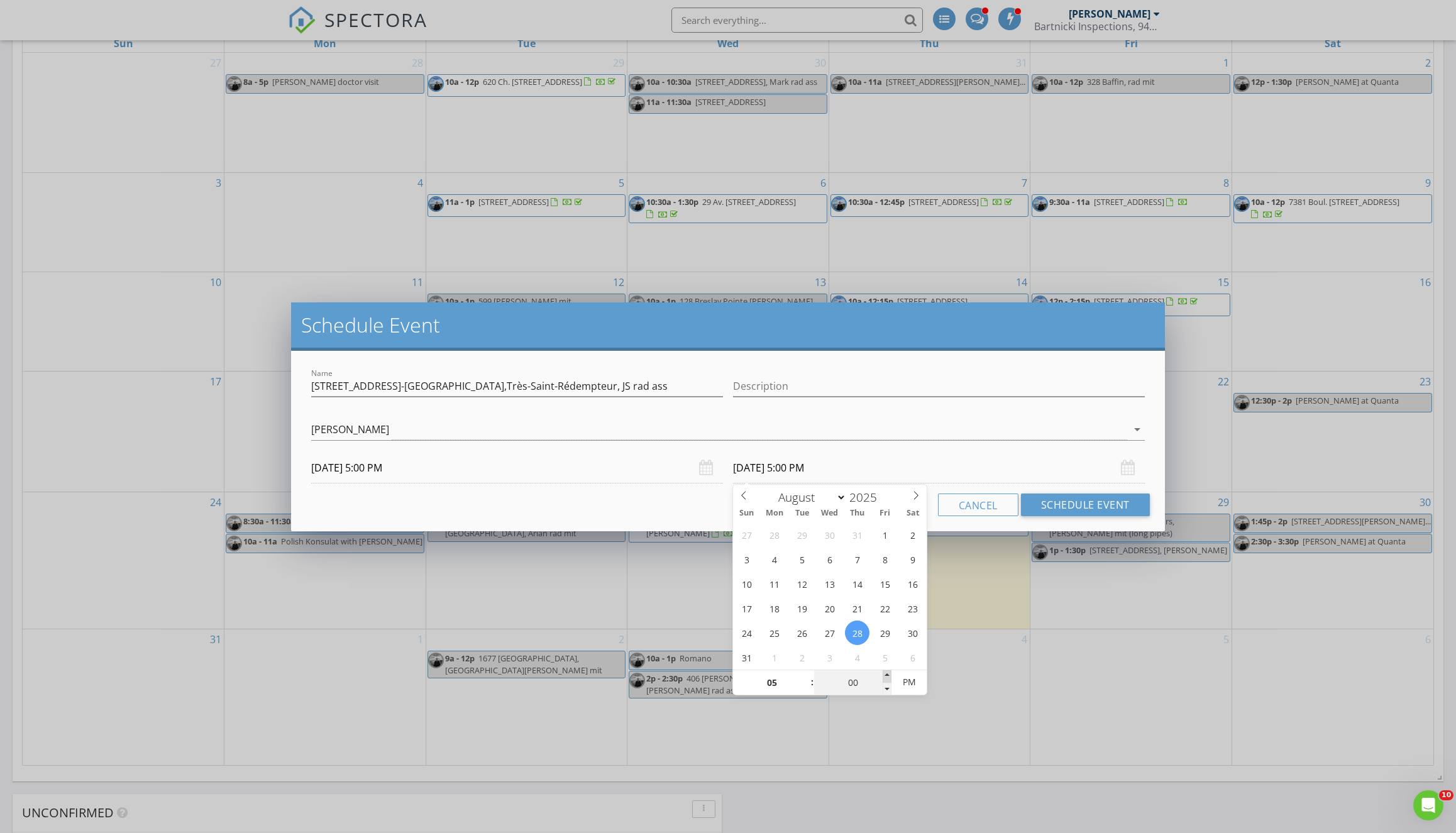
type input "05"
type input "08/28/2025 5:05 PM"
click at [889, 676] on span at bounding box center [888, 676] width 9 height 12
type input "10"
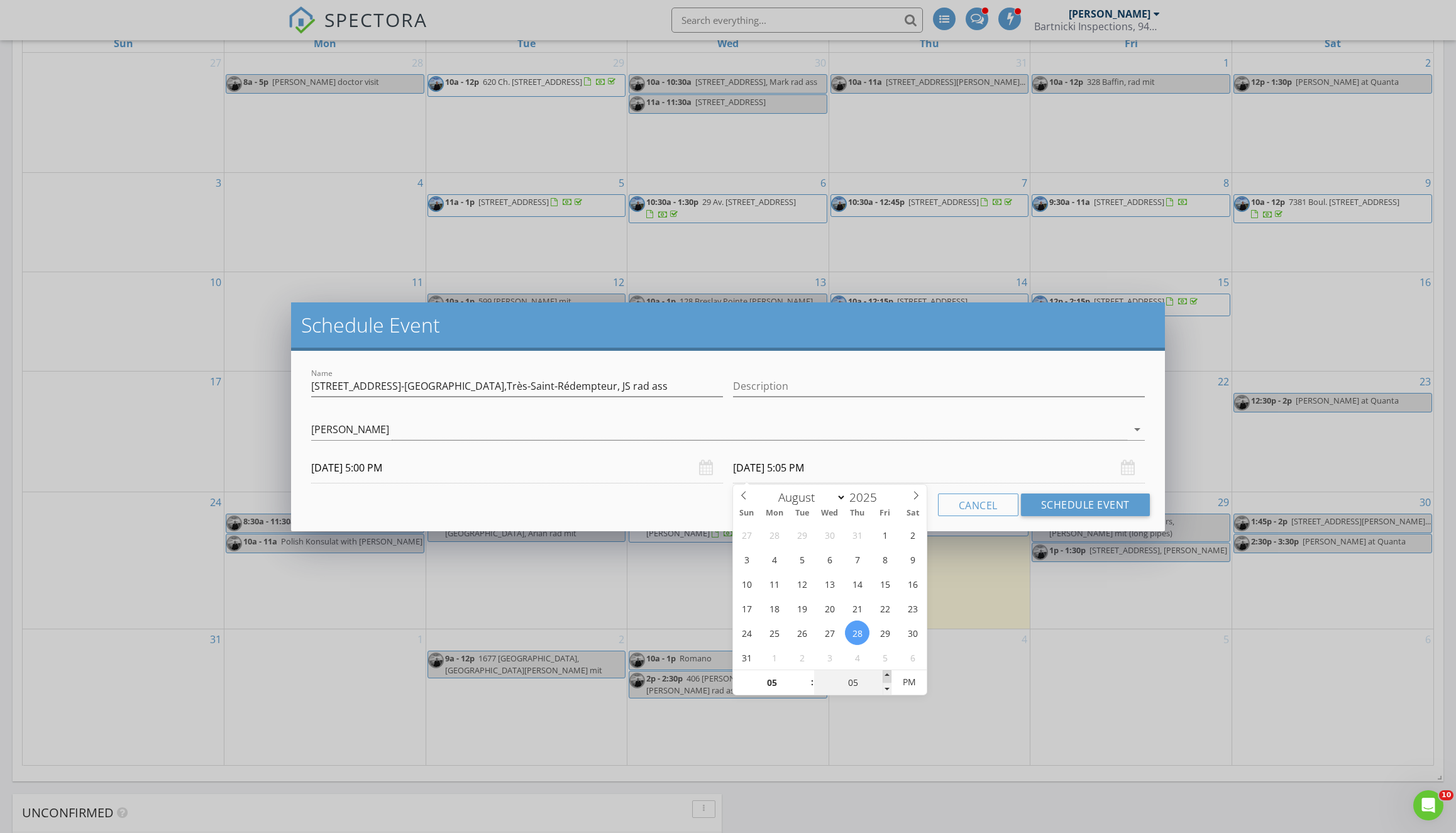
type input "08/28/2025 5:10 PM"
type input "15"
type input "08/28/2025 5:15 PM"
click at [889, 676] on span at bounding box center [888, 676] width 9 height 12
type input "20"
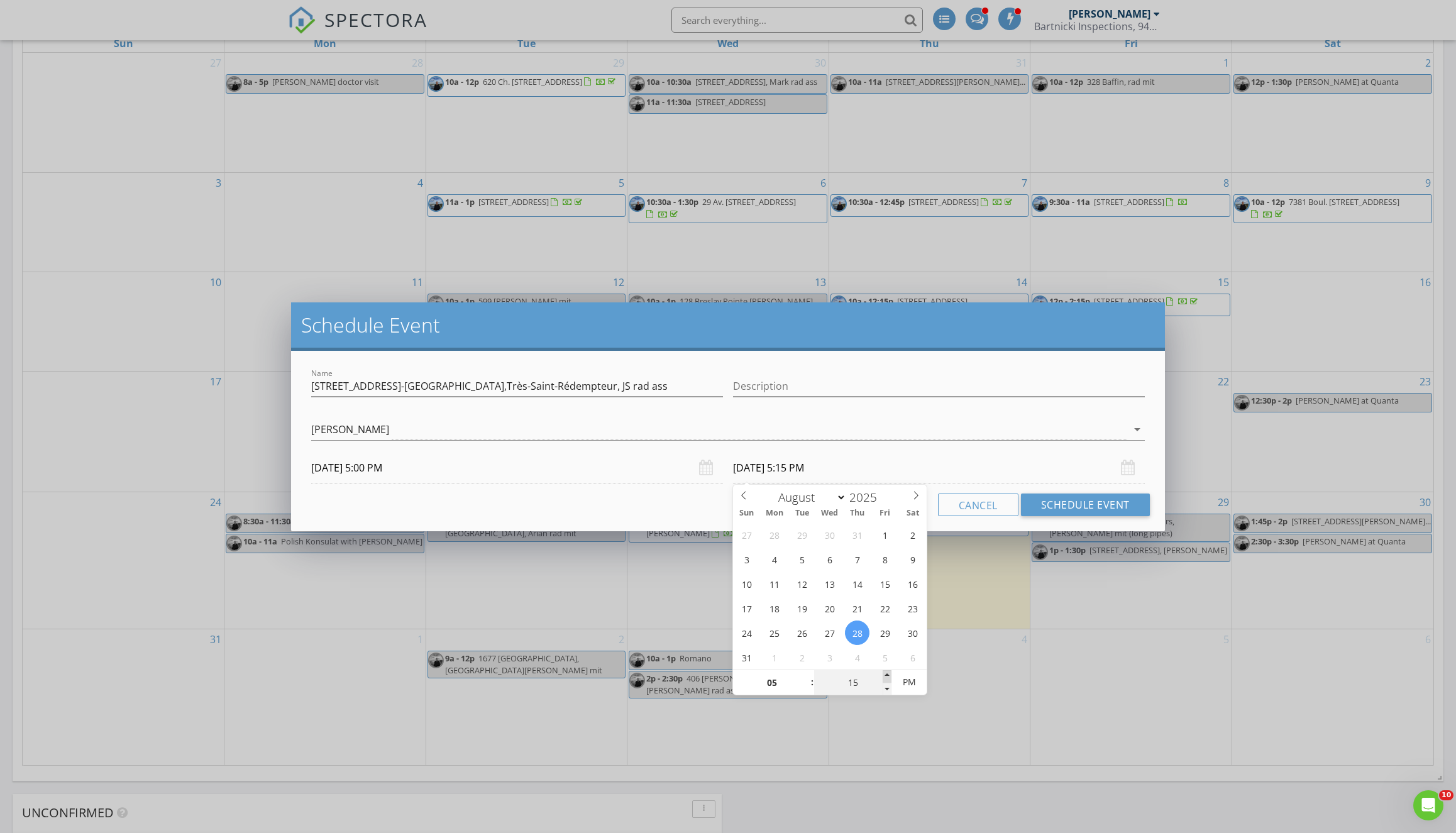
type input "08/28/2025 5:20 PM"
click at [889, 676] on span at bounding box center [888, 676] width 9 height 12
type input "25"
type input "08/28/2025 5:25 PM"
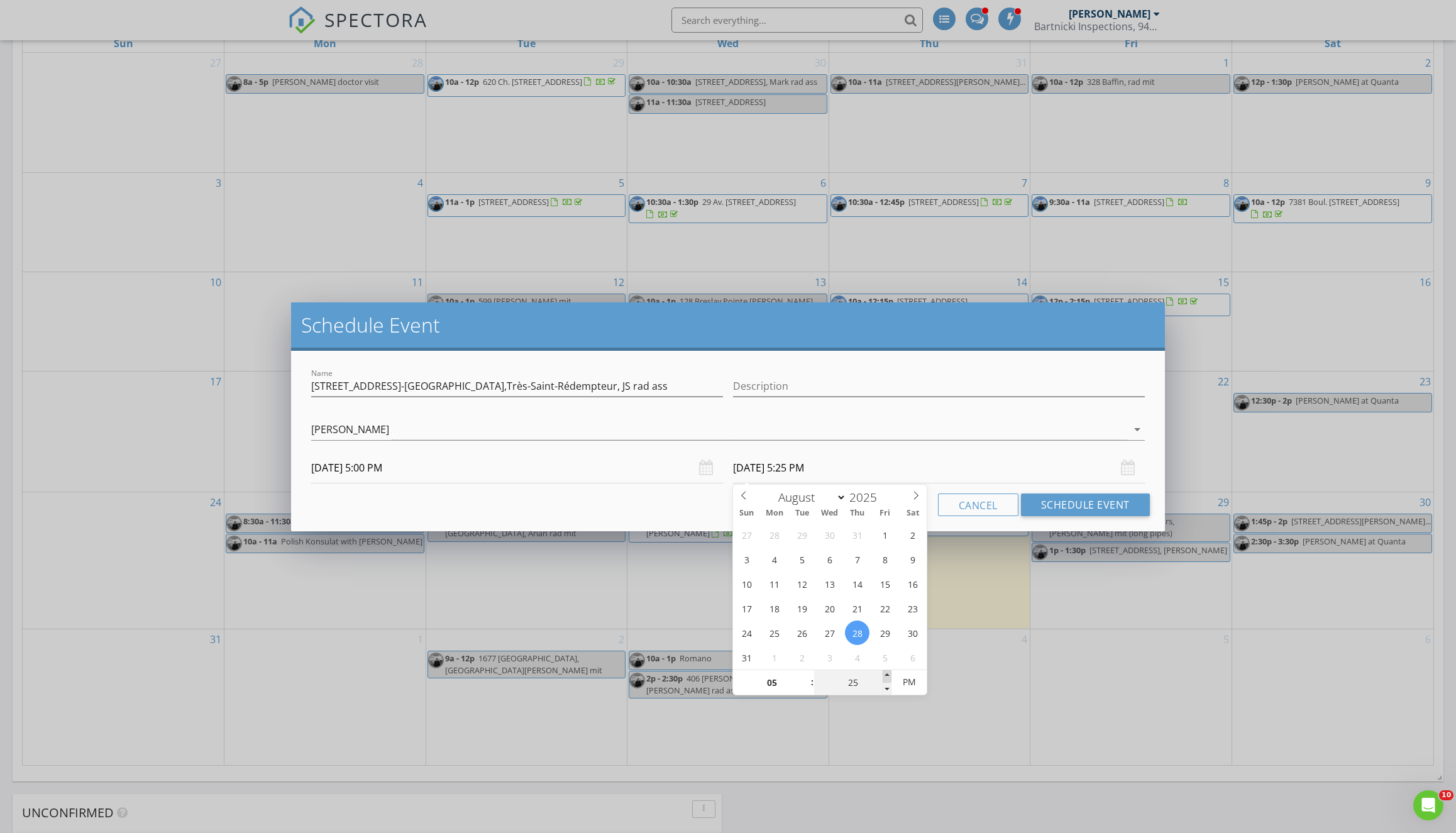
type input "30"
type input "08/28/2025 5:30 PM"
click at [889, 676] on span at bounding box center [888, 676] width 9 height 12
type input "35"
type input "08/28/2025 5:35 PM"
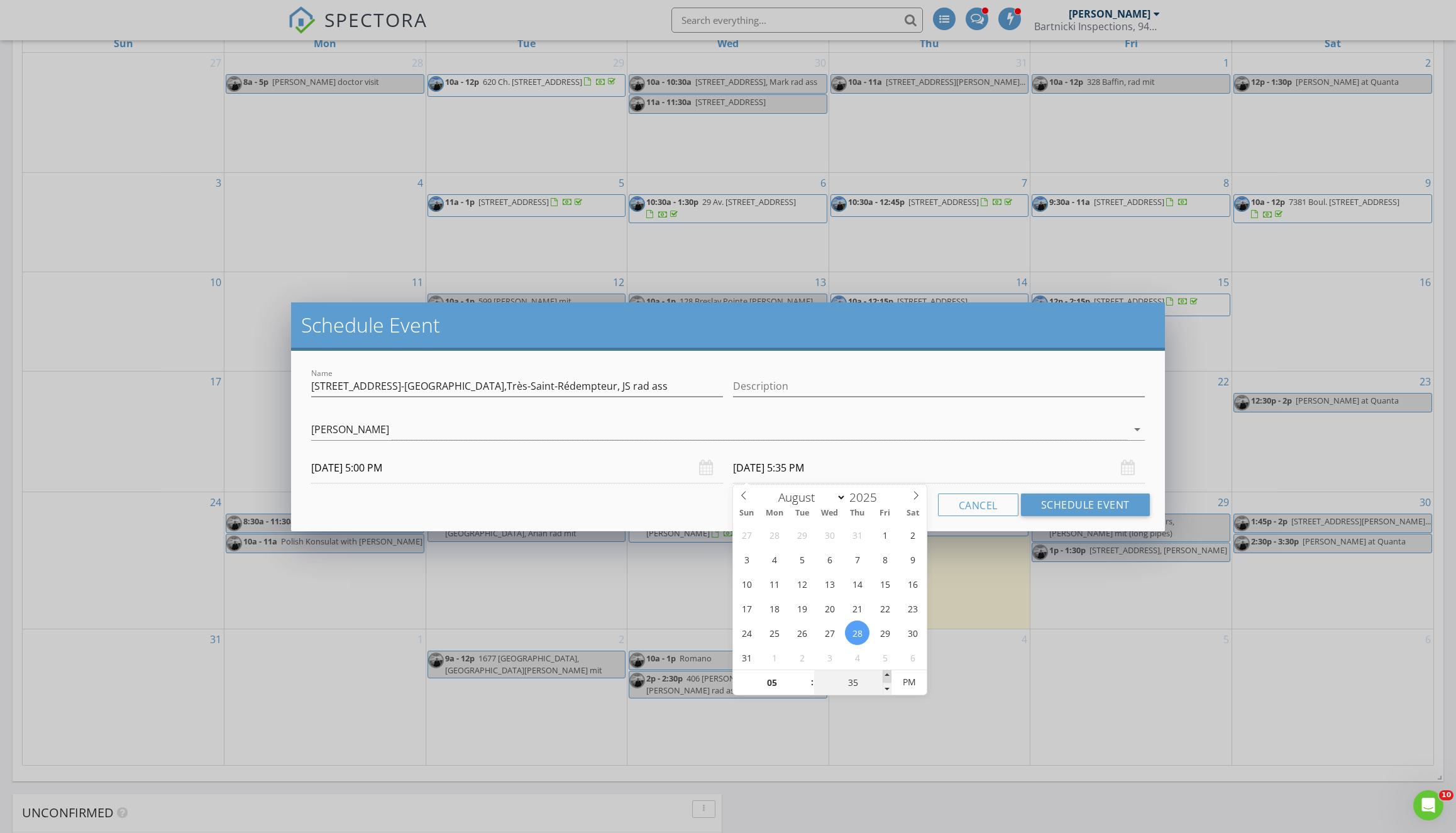
click at [889, 676] on span at bounding box center [888, 676] width 9 height 12
type input "40"
type input "08/28/2025 5:40 PM"
click at [889, 676] on span at bounding box center [888, 676] width 9 height 12
click at [1097, 508] on button "Schedule Event" at bounding box center [1086, 504] width 128 height 22
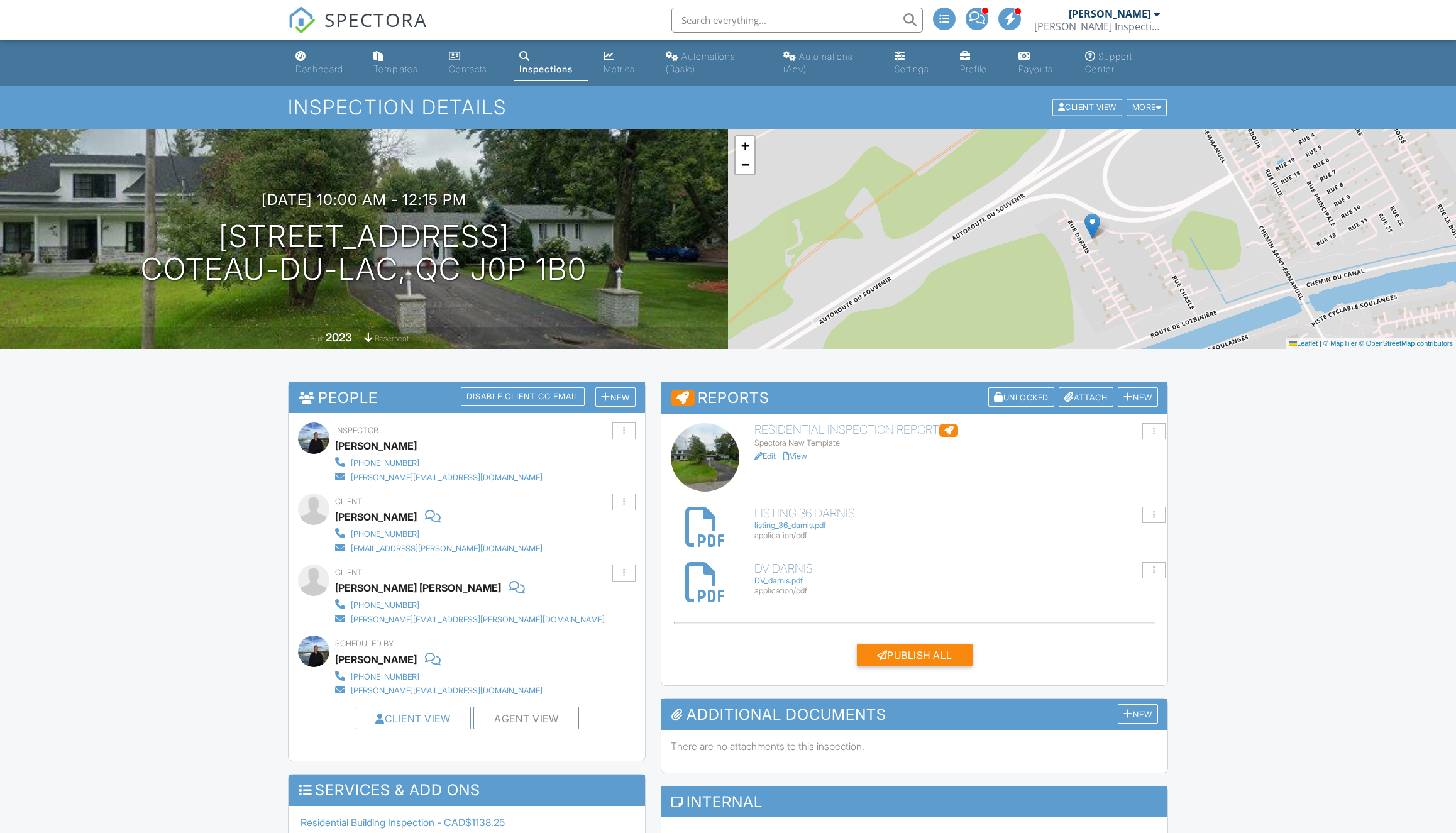
click at [769, 451] on link "Edit" at bounding box center [765, 456] width 21 height 10
